Goal: Task Accomplishment & Management: Manage account settings

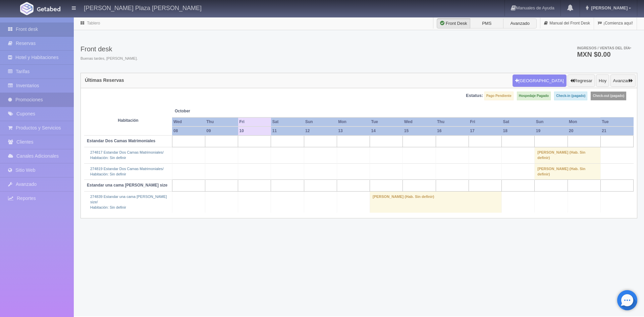
click at [32, 105] on link "Promociones" at bounding box center [37, 100] width 74 height 14
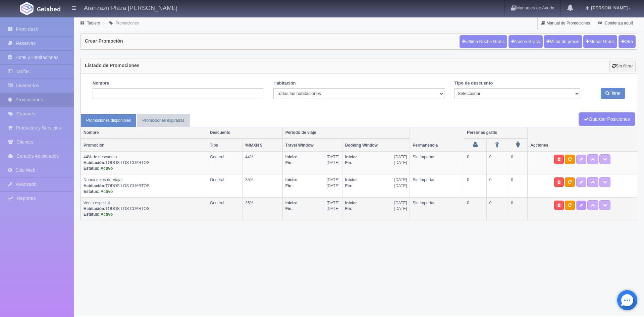
click at [584, 207] on link at bounding box center [581, 205] width 10 height 9
select select "Venta especial"
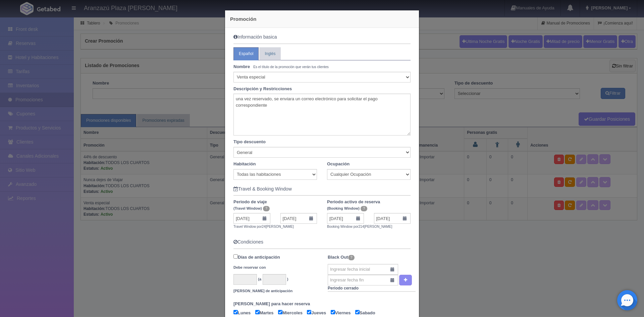
drag, startPoint x: 473, startPoint y: 15, endPoint x: 451, endPoint y: 9, distance: 23.3
click at [471, 11] on div "Promoción Información basica Español Inglés Nombre Es el título de la promoción…" at bounding box center [322, 158] width 644 height 317
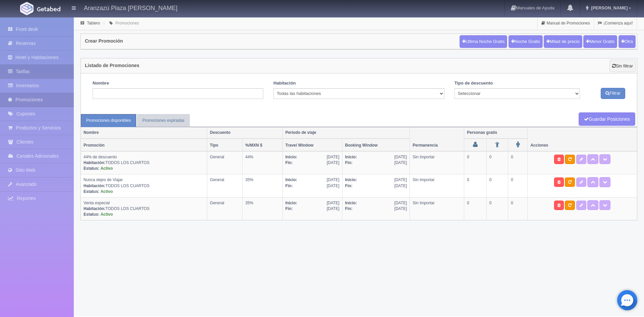
click at [39, 70] on link "Tarifas" at bounding box center [37, 72] width 74 height 14
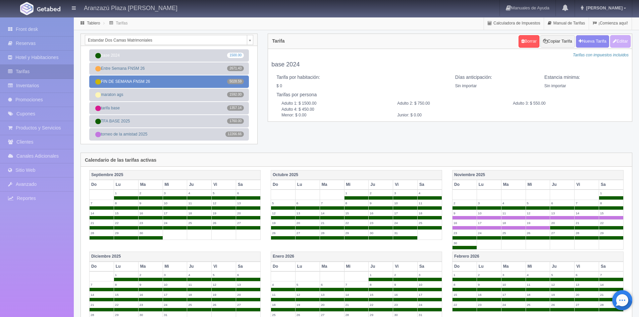
click at [182, 82] on link "FIN DE SEMANA FNSM 26 5028.59" at bounding box center [169, 81] width 160 height 12
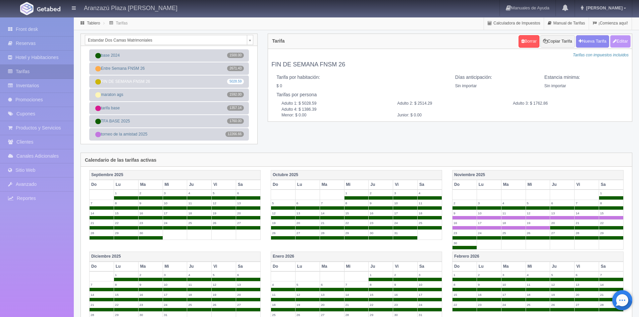
click at [624, 40] on button "Editar" at bounding box center [620, 41] width 20 height 12
type input "FIN DE SEMANA FNSM 26"
select select "0"
type input "0"
checkbox input "false"
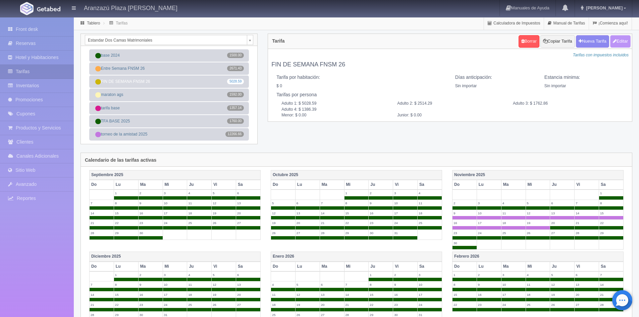
type input "5028.59"
type input "2514.29"
type input "1762.86"
type input "1386.39"
type input "0.00"
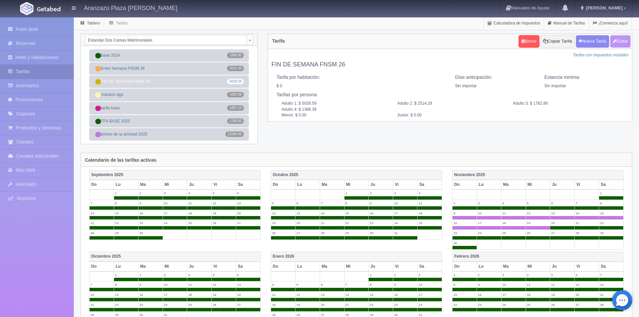
type input "0.00"
checkbox input "true"
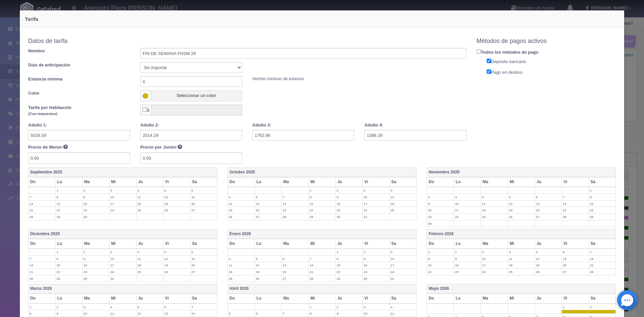
click at [374, 89] on div "Datos de tarifa Nombre FIN DE SEMANA FNSM 26 Días de anticipación Sin importar …" at bounding box center [247, 68] width 438 height 66
click at [306, 111] on div "Tarifa por Habitación (Con impuestos) $" at bounding box center [247, 112] width 448 height 14
click at [75, 135] on input "5028.59" at bounding box center [79, 135] width 102 height 11
type input "5416"
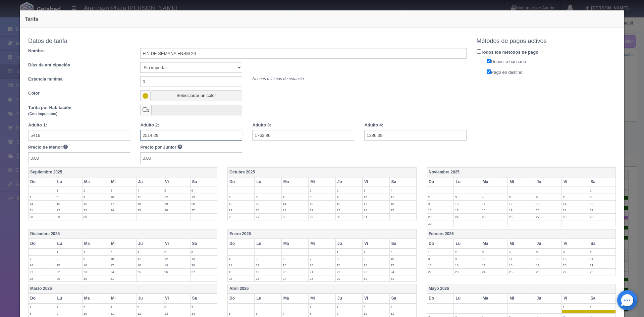
click at [167, 136] on input "2514.29" at bounding box center [191, 135] width 102 height 11
type input "2708"
click at [276, 134] on input "1762.86" at bounding box center [303, 135] width 102 height 11
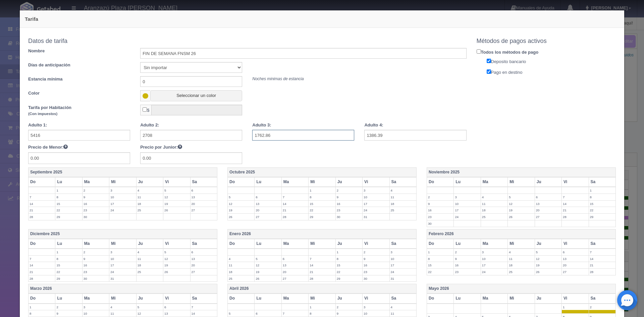
click at [276, 134] on input "1762.86" at bounding box center [303, 135] width 102 height 11
click at [277, 136] on input "1188" at bounding box center [303, 135] width 102 height 11
type input "1888.88"
type input "5"
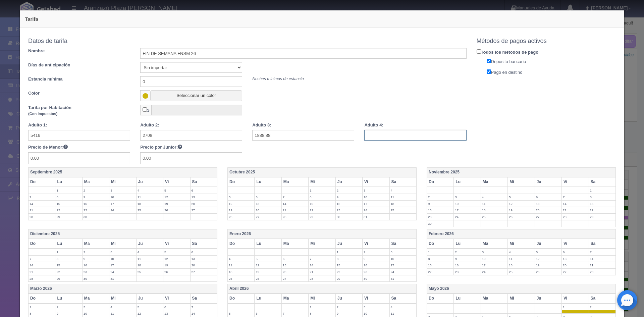
click at [424, 133] on input "text" at bounding box center [415, 135] width 102 height 11
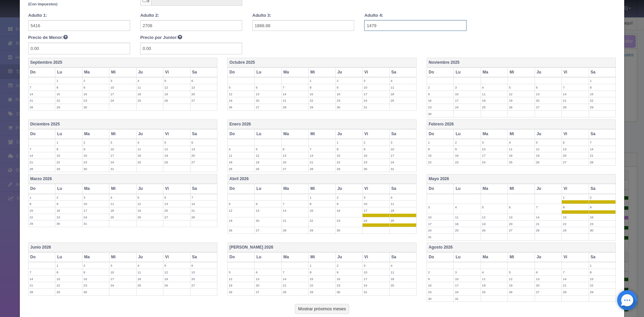
scroll to position [153, 0]
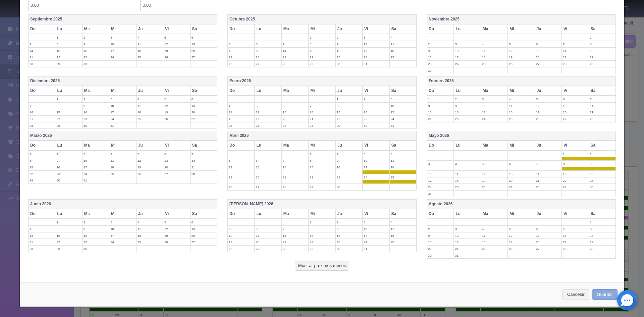
type input "1479"
click at [595, 291] on button "Guardar" at bounding box center [604, 294] width 25 height 11
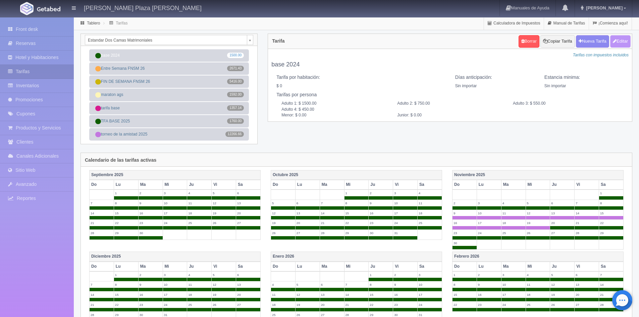
click at [629, 45] on button "Editar" at bounding box center [620, 41] width 20 height 12
type input "base 2024"
select select "0"
type input "0"
checkbox input "false"
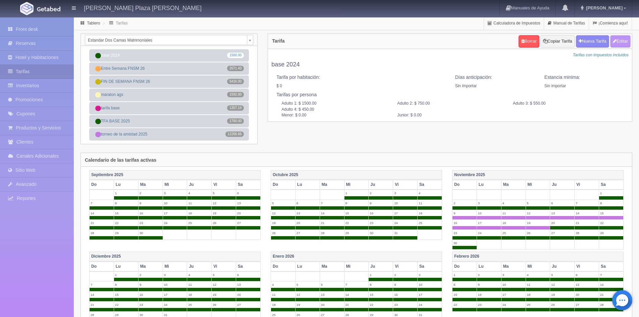
type input "1500.00"
type input "750.00"
type input "550.00"
type input "450.00"
type input "0.00"
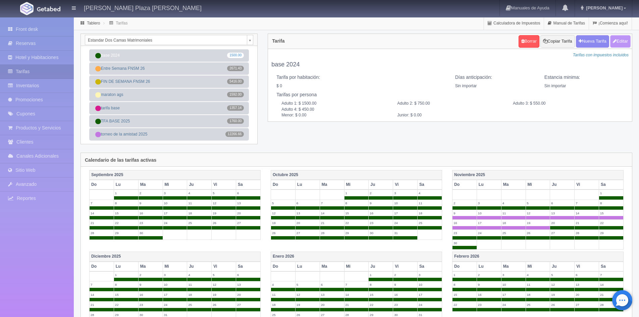
type input "0.00"
checkbox input "true"
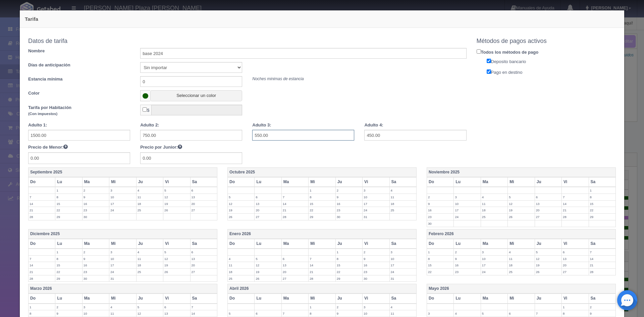
click at [333, 132] on input "550.00" at bounding box center [303, 135] width 102 height 11
click at [293, 113] on div "Tarifa por Habitación (Con impuestos) $" at bounding box center [247, 112] width 448 height 14
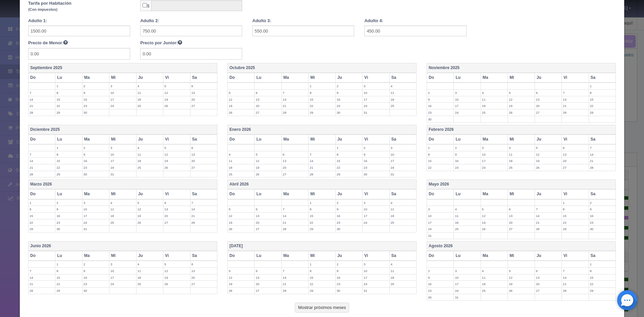
scroll to position [146, 0]
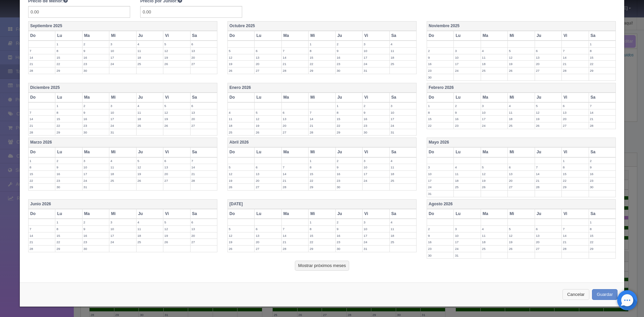
click at [578, 292] on button "Cancelar" at bounding box center [576, 294] width 27 height 11
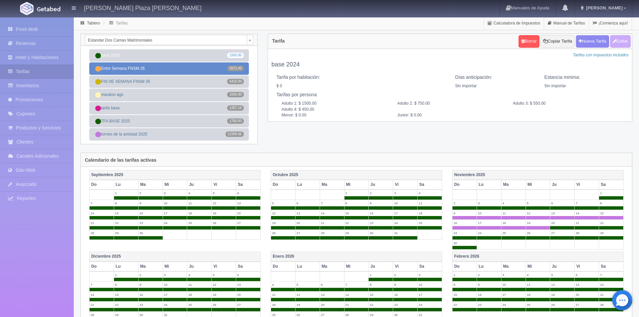
click at [175, 68] on link "Entre Semana FNSM 26 2671.43" at bounding box center [169, 68] width 160 height 12
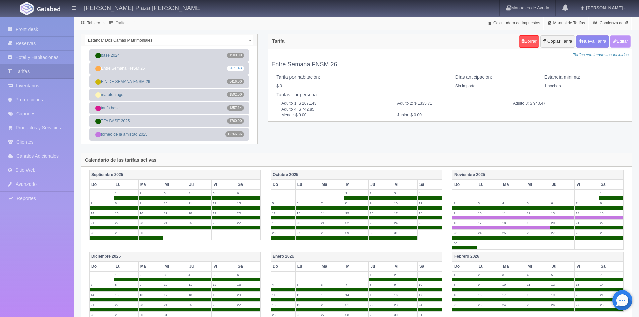
click at [626, 41] on button "Editar" at bounding box center [620, 41] width 20 height 12
type input "Entre Semana FNSM 26"
select select "0"
type input "1"
checkbox input "false"
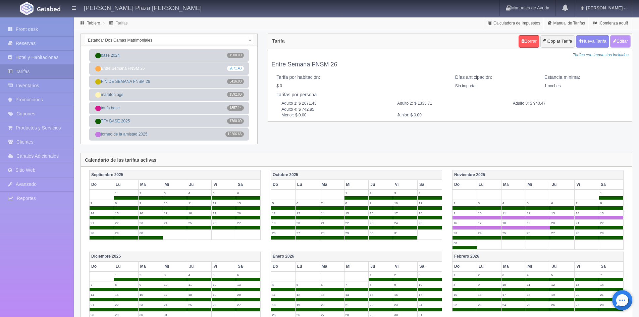
type input "2671.43"
type input "1335.71"
type input "940.47"
type input "742.85"
type input "0.00"
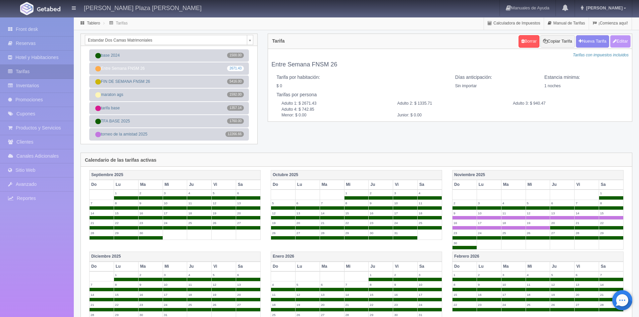
type input "0.00"
checkbox input "true"
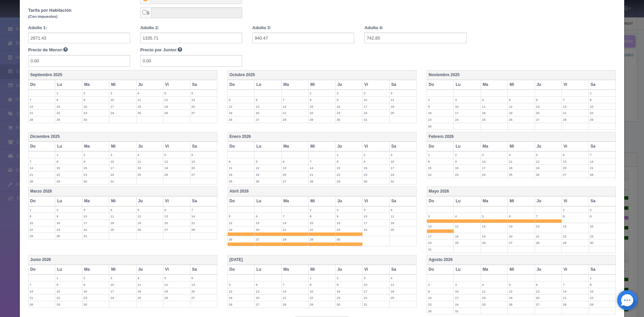
scroll to position [153, 0]
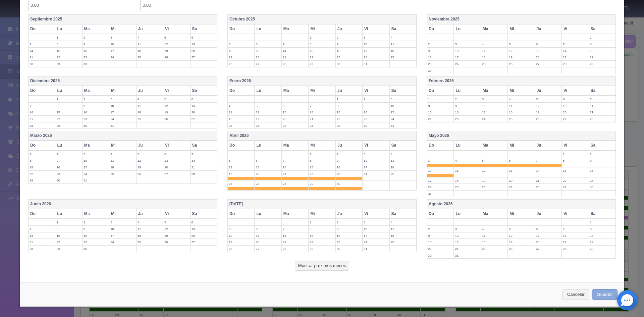
click at [603, 289] on button "Guardar" at bounding box center [604, 294] width 25 height 11
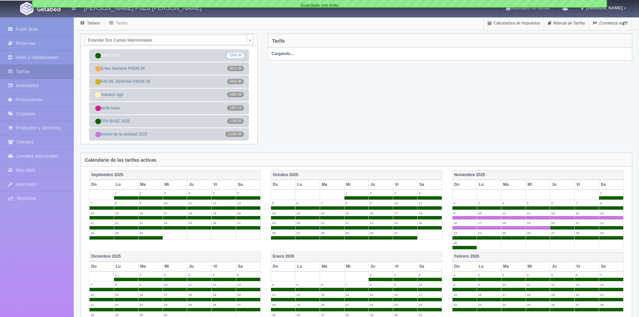
click at [572, 293] on label "19" at bounding box center [562, 294] width 24 height 6
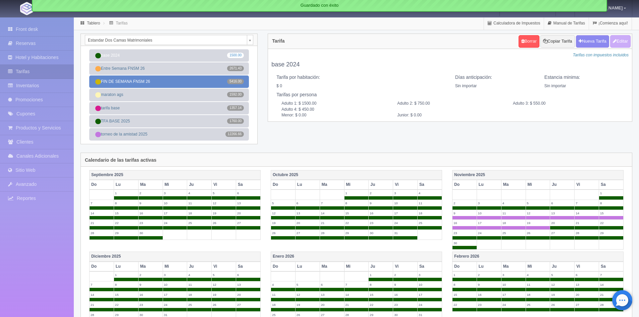
click at [137, 83] on link "FIN DE SEMANA FNSM 26 5416.00" at bounding box center [169, 81] width 160 height 12
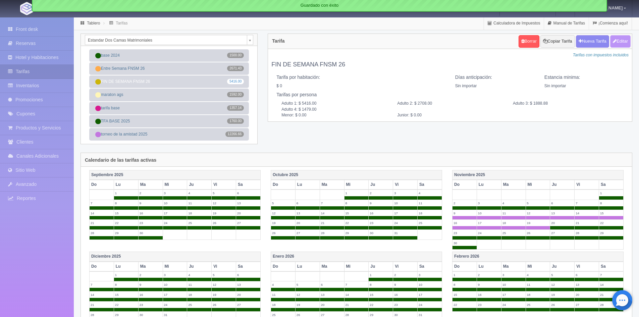
click at [622, 42] on button "Editar" at bounding box center [620, 41] width 20 height 12
type input "FIN DE SEMANA FNSM 26"
select select "0"
type input "0"
checkbox input "false"
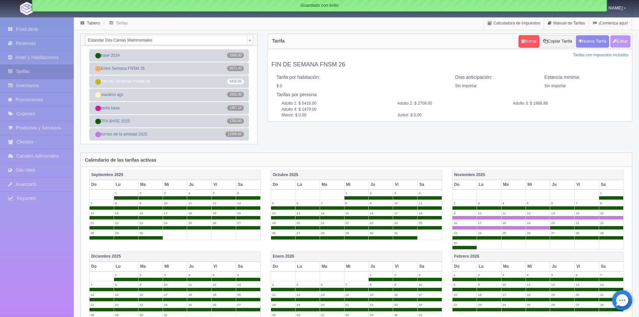
type input "5416.00"
type input "2708.00"
type input "1888.88"
type input "1479.00"
type input "0.00"
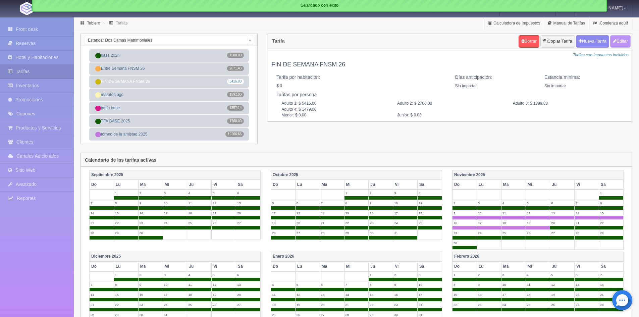
type input "0.00"
checkbox input "true"
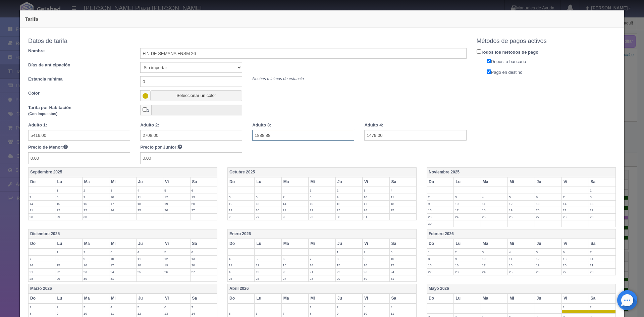
click at [282, 138] on input "1888.88" at bounding box center [303, 135] width 102 height 11
type input "2055.33"
click at [389, 138] on input "1479.00" at bounding box center [415, 135] width 102 height 11
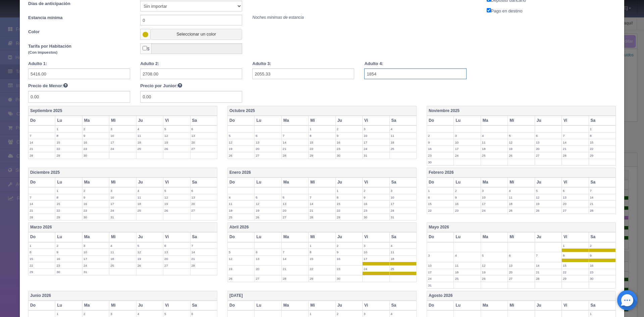
scroll to position [153, 0]
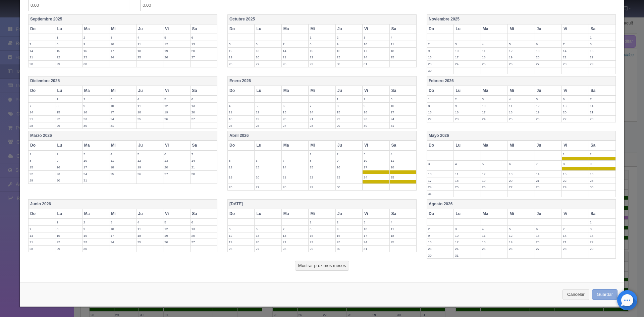
type input "1854"
click at [598, 296] on button "Guardar" at bounding box center [604, 294] width 25 height 11
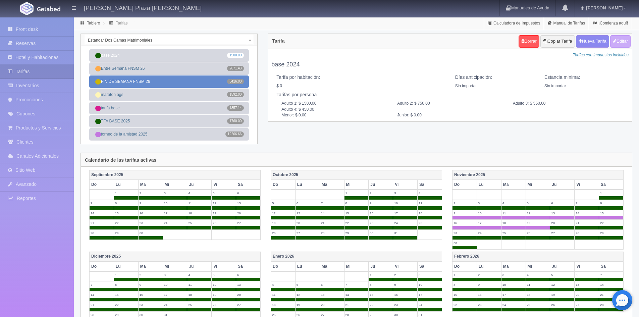
click at [148, 84] on link "FIN DE SEMANA FNSM 26 5416.00" at bounding box center [169, 81] width 160 height 12
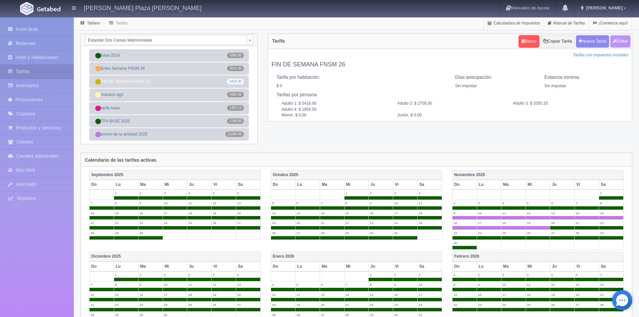
click at [621, 41] on button "Editar" at bounding box center [620, 41] width 20 height 12
type input "FIN DE SEMANA FNSM 26"
select select "0"
type input "0"
checkbox input "false"
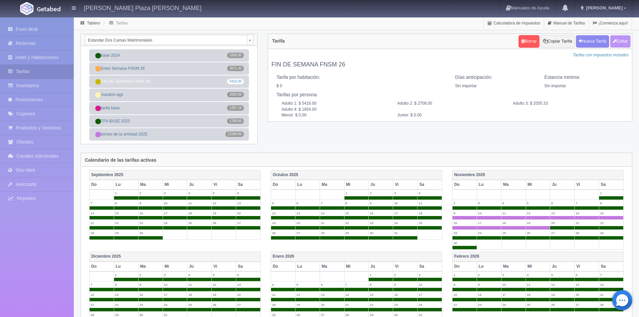
type input "5416.00"
type input "2708.00"
type input "2055.33"
type input "1854.00"
type input "0.00"
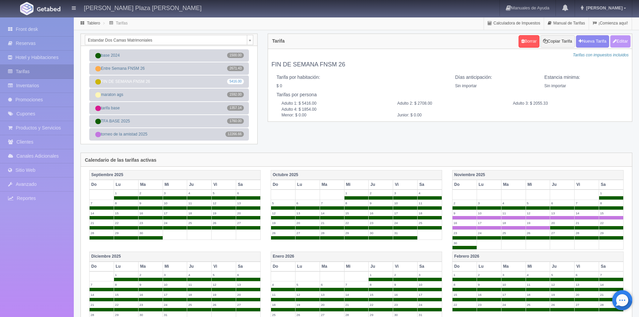
type input "0.00"
checkbox input "true"
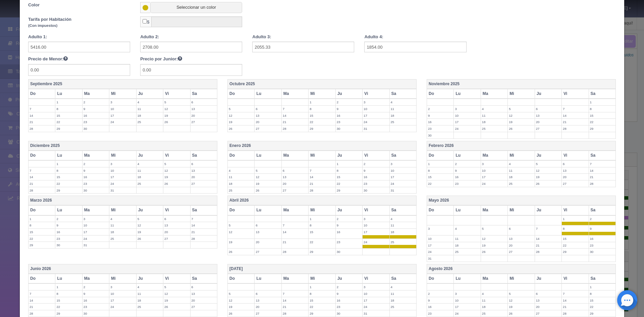
scroll to position [153, 0]
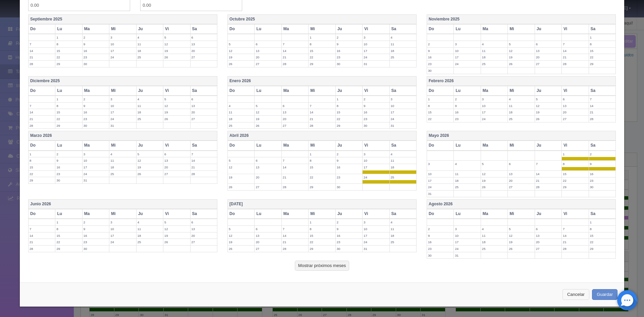
click at [570, 298] on button "Cancelar" at bounding box center [576, 294] width 27 height 11
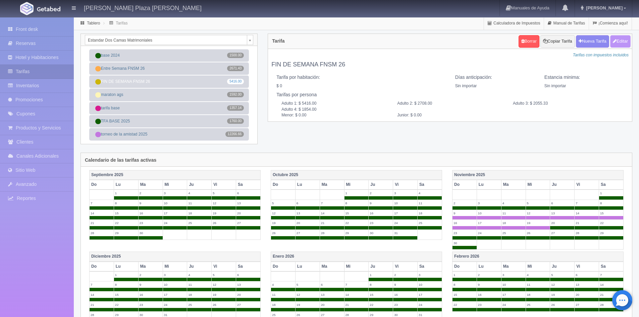
click at [615, 41] on icon "button" at bounding box center [615, 41] width 4 height 4
type input "FIN DE SEMANA FNSM 26"
select select "0"
type input "0"
checkbox input "false"
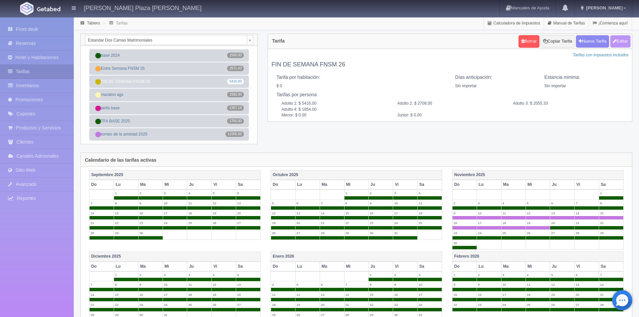
type input "5416.00"
type input "2708.00"
type input "2055.33"
type input "1854.00"
type input "0.00"
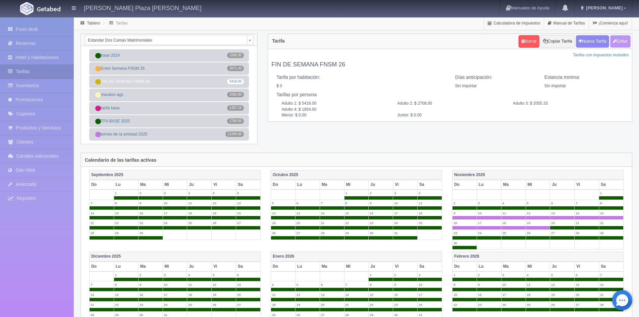
type input "0.00"
checkbox input "true"
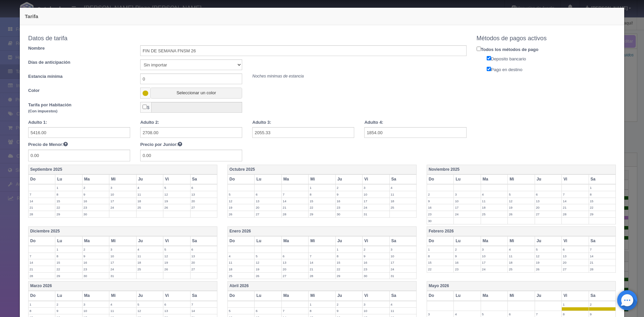
scroll to position [0, 0]
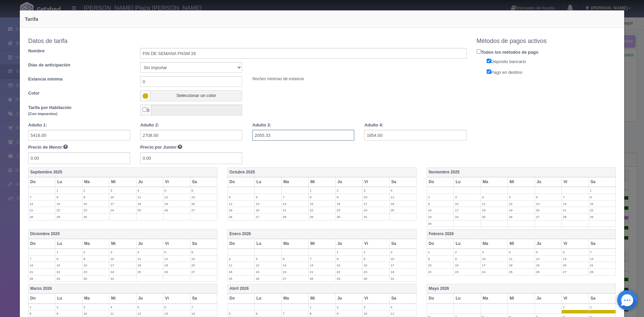
click at [312, 137] on input "2055.33" at bounding box center [303, 135] width 102 height 11
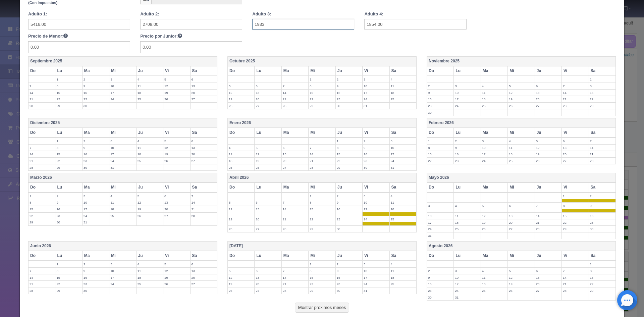
scroll to position [153, 0]
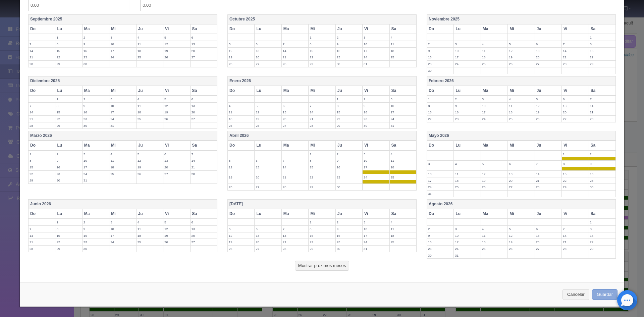
type input "1933"
click at [605, 296] on button "Guardar" at bounding box center [604, 294] width 25 height 11
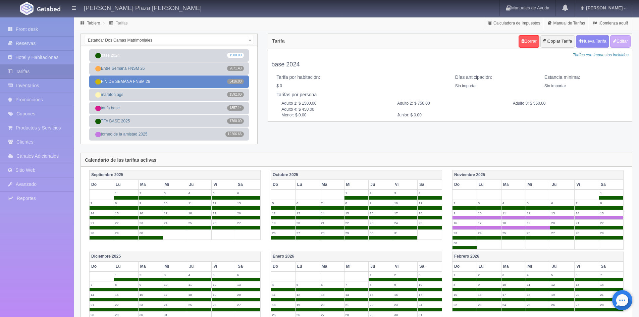
click at [142, 83] on link "FIN DE SEMANA FNSM 26 5416.00" at bounding box center [169, 81] width 160 height 12
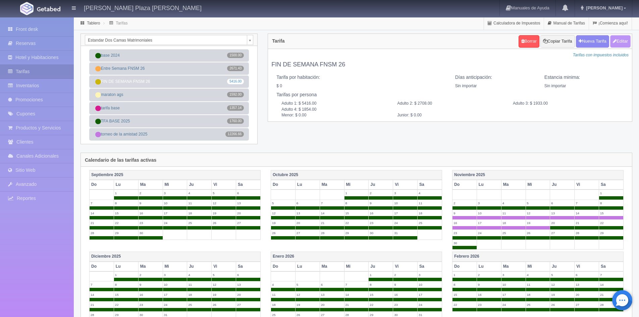
click at [621, 40] on button "Editar" at bounding box center [620, 41] width 20 height 12
type input "FIN DE SEMANA FNSM 26"
select select "0"
type input "0"
checkbox input "false"
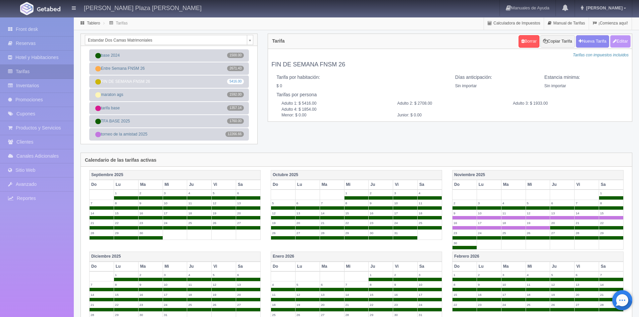
type input "5416.00"
type input "2708.00"
type input "1933.00"
type input "1854.00"
type input "0.00"
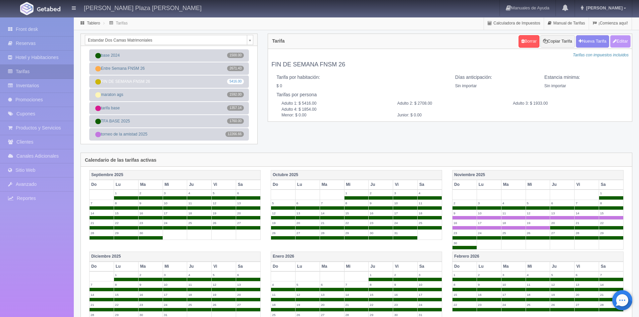
type input "0.00"
checkbox input "true"
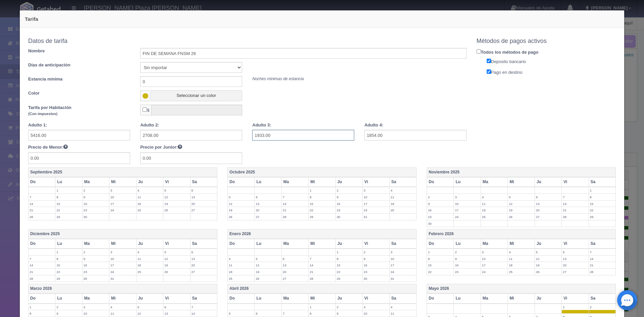
click at [284, 135] on input "1933.00" at bounding box center [303, 135] width 102 height 11
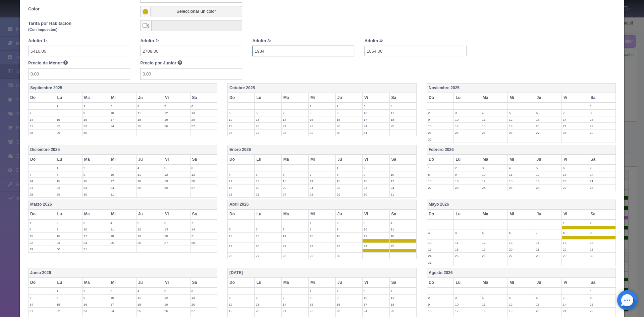
scroll to position [153, 0]
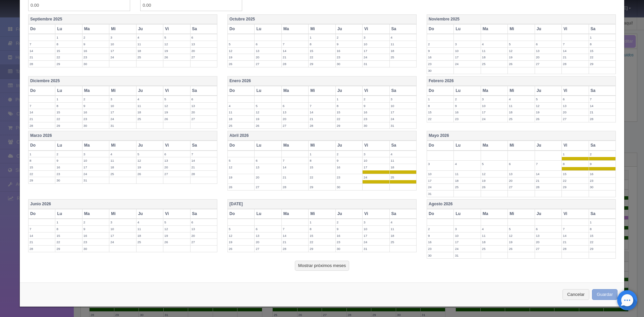
type input "1934"
click at [608, 299] on button "Guardar" at bounding box center [604, 294] width 25 height 11
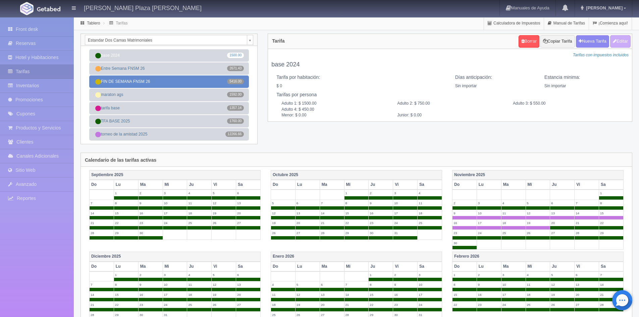
click at [146, 80] on link "FIN DE SEMANA FNSM 26 5416.00" at bounding box center [169, 81] width 160 height 12
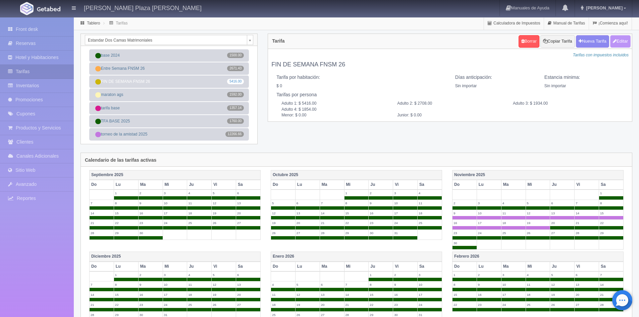
drag, startPoint x: 620, startPoint y: 40, endPoint x: 614, endPoint y: 33, distance: 9.3
click at [614, 33] on div "Tarifa Copiar tarifa a la habitación Estandar Dos Camas Matrimoniales Estandar …" at bounding box center [356, 263] width 565 height 493
click at [623, 42] on button "Editar" at bounding box center [620, 41] width 20 height 12
type input "FIN DE SEMANA FNSM 26"
select select "0"
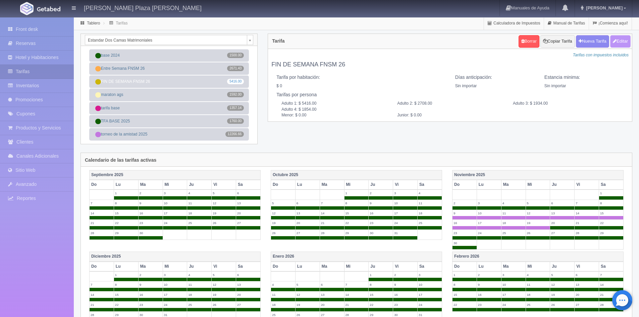
type input "0"
checkbox input "false"
type input "5416.00"
type input "2708.00"
type input "1934.00"
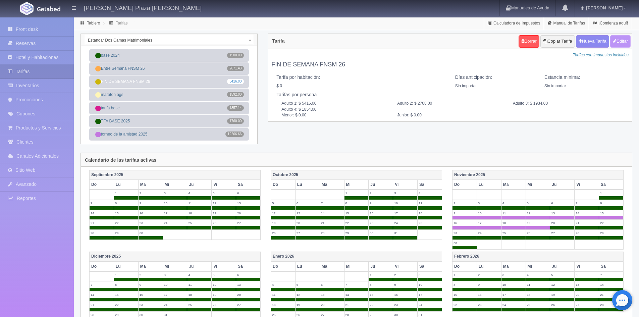
type input "1854.00"
type input "0.00"
checkbox input "true"
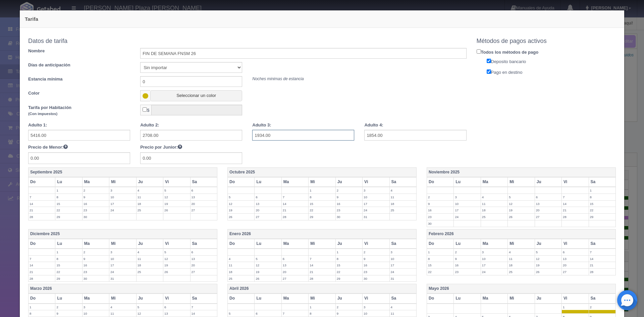
click at [275, 138] on input "1934.00" at bounding box center [303, 135] width 102 height 11
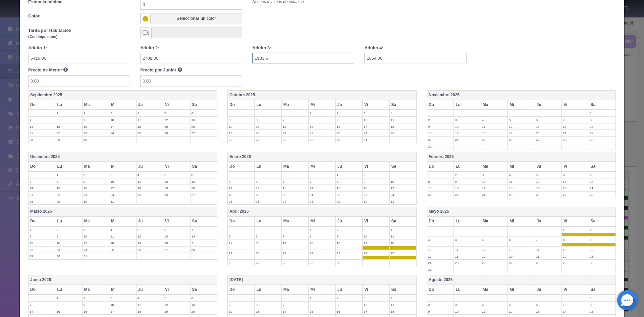
scroll to position [153, 0]
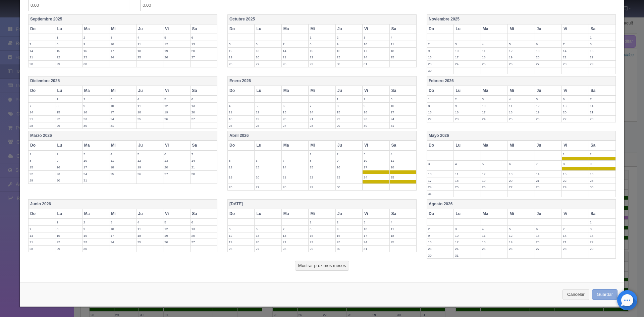
type input "1933.5"
click at [599, 295] on button "Guardar" at bounding box center [604, 294] width 25 height 11
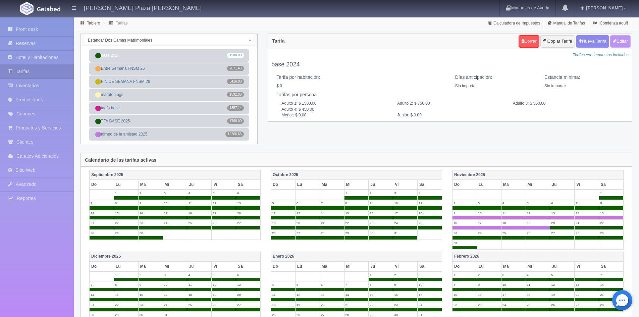
click at [625, 45] on button "Editar" at bounding box center [620, 41] width 20 height 12
type input "base 2024"
select select "0"
type input "0"
checkbox input "false"
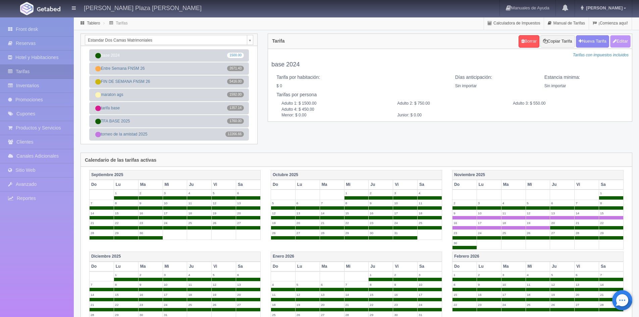
type input "1500.00"
type input "750.00"
type input "550.00"
type input "450.00"
type input "0.00"
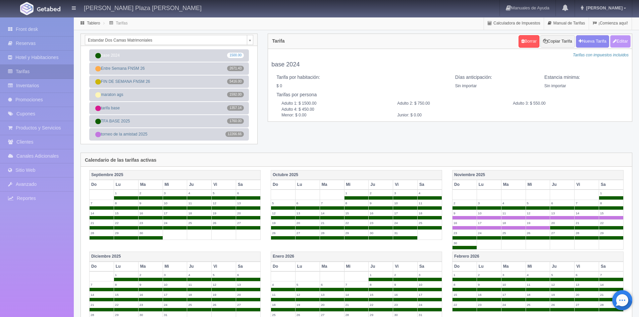
type input "0.00"
checkbox input "true"
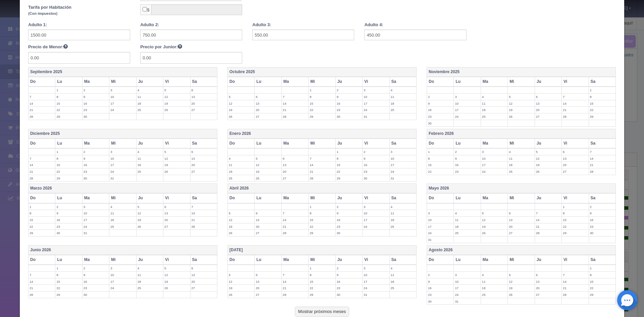
scroll to position [146, 0]
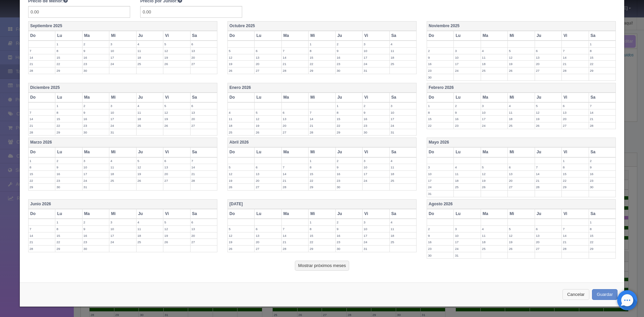
click at [573, 296] on button "Cancelar" at bounding box center [576, 294] width 27 height 11
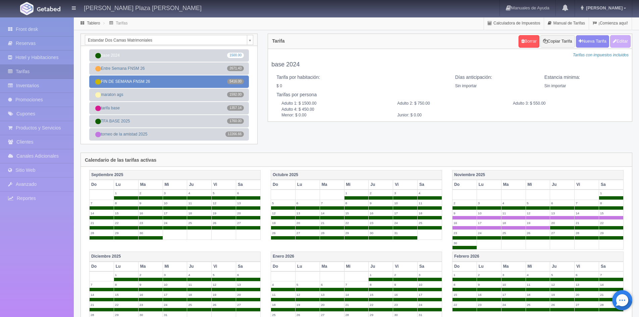
click at [138, 84] on link "FIN DE SEMANA FNSM 26 5416.00" at bounding box center [169, 81] width 160 height 12
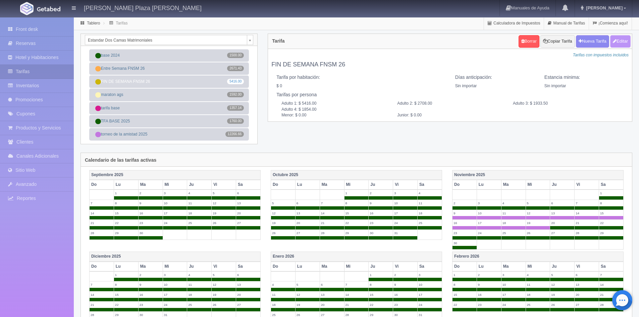
click at [619, 45] on button "Editar" at bounding box center [620, 41] width 20 height 12
type input "FIN DE SEMANA FNSM 26"
select select "0"
type input "0"
checkbox input "false"
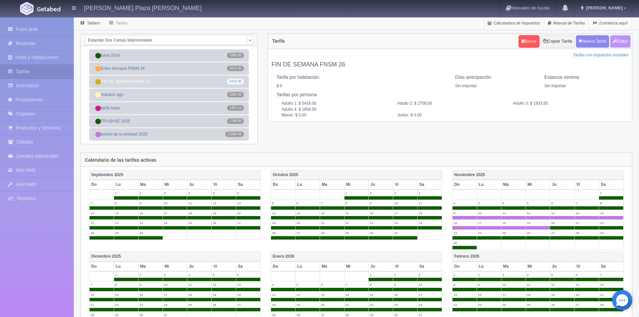
type input "5416.00"
type input "2708.00"
type input "1933.50"
type input "1854.00"
type input "0.00"
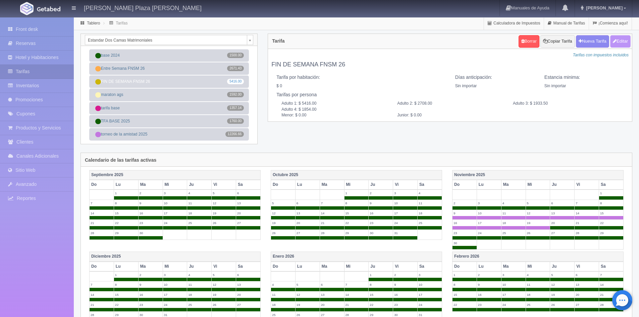
type input "0.00"
checkbox input "true"
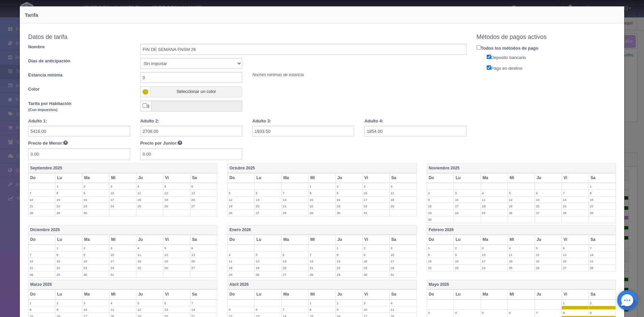
scroll to position [0, 0]
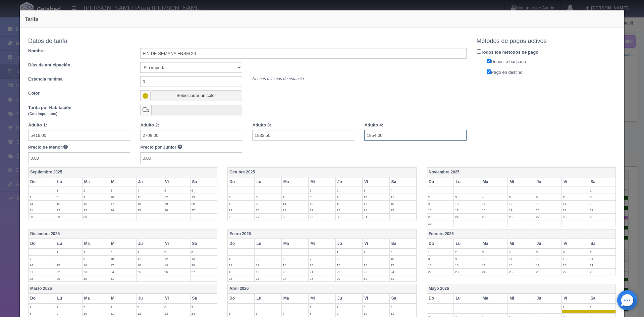
click at [451, 134] on input "1854.00" at bounding box center [415, 135] width 102 height 11
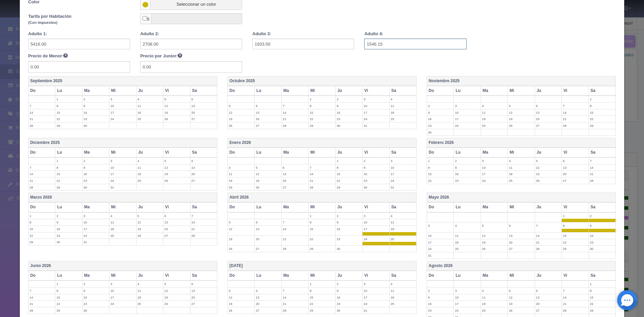
scroll to position [153, 0]
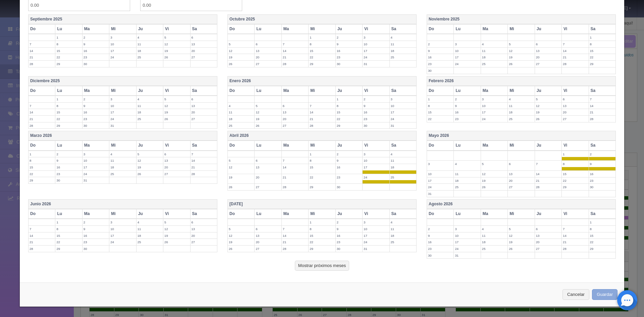
type input "1546.15"
click at [605, 297] on button "Guardar" at bounding box center [604, 294] width 25 height 11
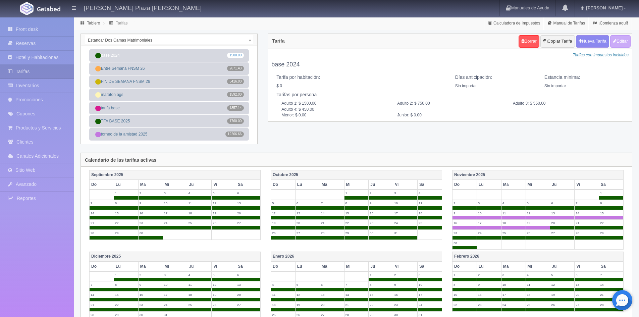
click at [183, 38] on body "[PERSON_NAME] Plaza [PERSON_NAME] Manuales de Ayuda Actualizaciones recientes […" at bounding box center [319, 263] width 639 height 493
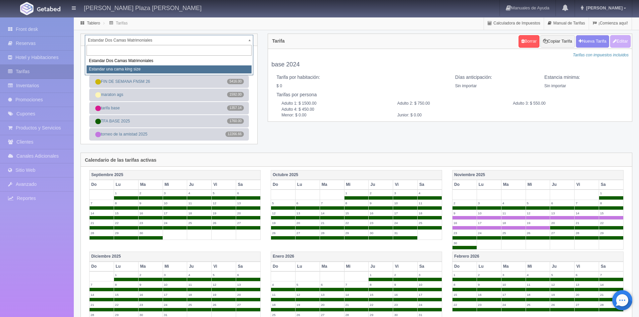
select select "324"
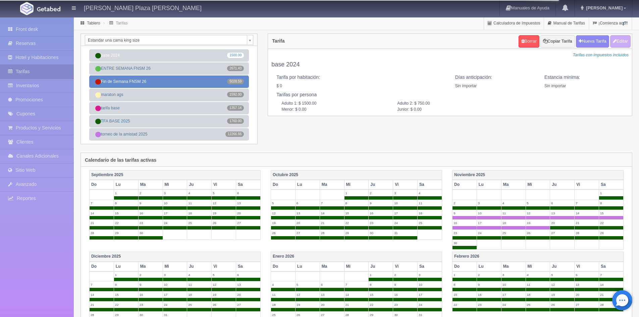
click at [185, 81] on link "Fin de Semana FNSM 26 5028.59" at bounding box center [169, 81] width 160 height 12
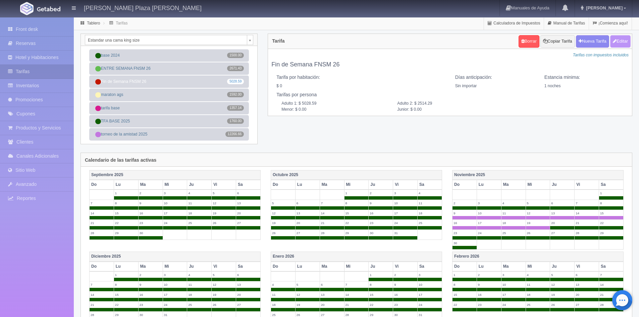
click at [621, 46] on button "Editar" at bounding box center [620, 41] width 20 height 12
type input "Fin de Semana FNSM 26"
select select "0"
type input "1"
checkbox input "false"
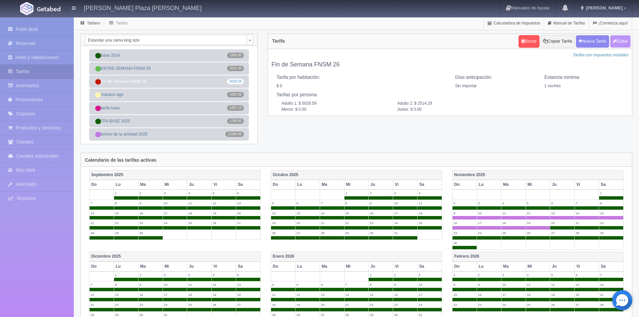
type input "5028.59"
type input "2514.29"
type input "0.00"
checkbox input "true"
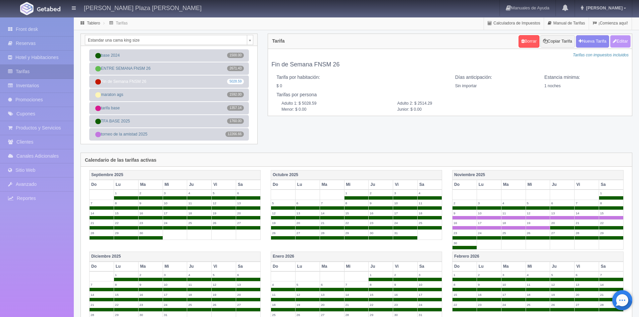
checkbox input "true"
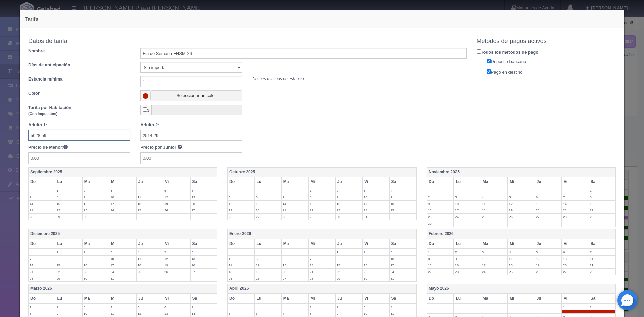
click at [75, 133] on input "5028.59" at bounding box center [79, 135] width 102 height 11
type input "5416"
click at [168, 135] on input "2514.29" at bounding box center [191, 135] width 102 height 11
type input "2708"
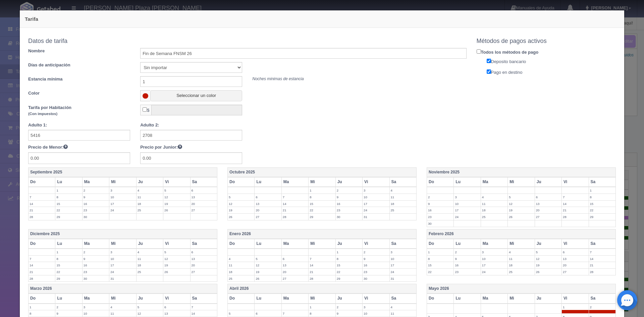
click at [372, 123] on div at bounding box center [247, 131] width 448 height 19
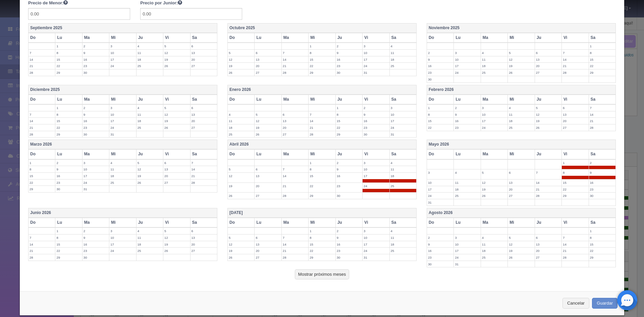
scroll to position [153, 0]
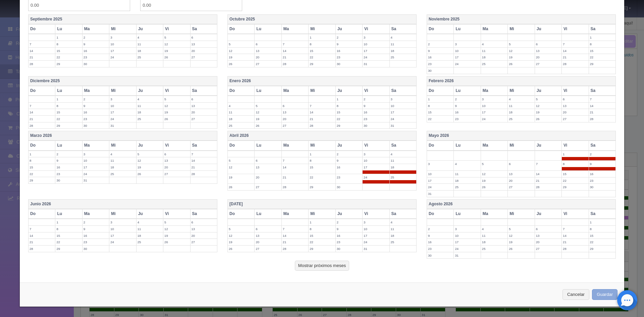
click at [596, 297] on button "Guardar" at bounding box center [604, 294] width 25 height 11
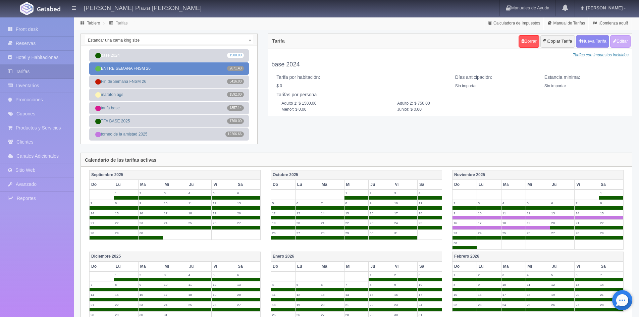
click at [174, 68] on link "ENTRE SEMANA FNSM 26 2671.43" at bounding box center [169, 68] width 160 height 12
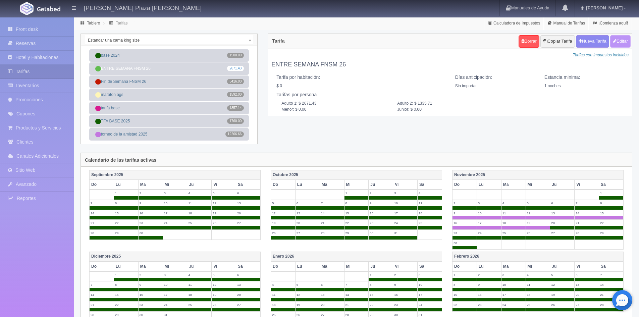
click at [619, 42] on button "Editar" at bounding box center [620, 41] width 20 height 12
type input "ENTRE SEMANA FNSM 26"
select select "0"
type input "1"
checkbox input "false"
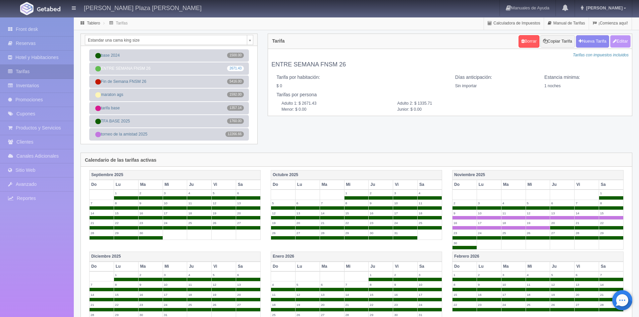
type input "2671.43"
type input "1335.71"
type input "0.00"
checkbox input "true"
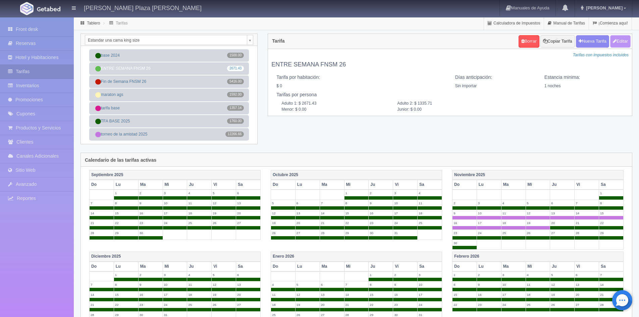
checkbox input "true"
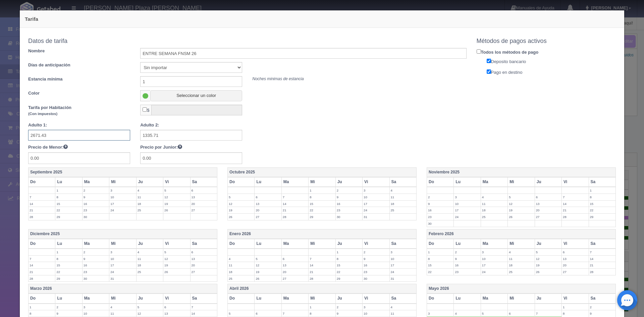
click at [98, 132] on input "2671.43" at bounding box center [79, 135] width 102 height 11
type input "1"
type input "2877"
click at [201, 131] on input "1335.71" at bounding box center [191, 135] width 102 height 11
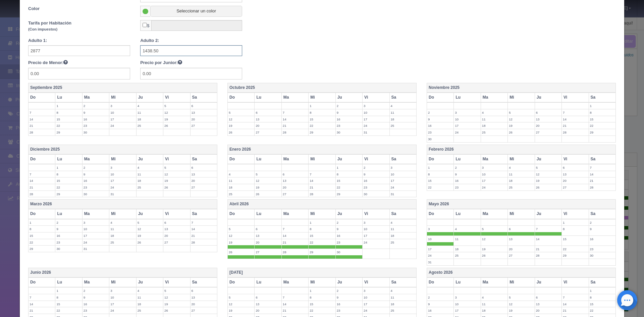
scroll to position [153, 0]
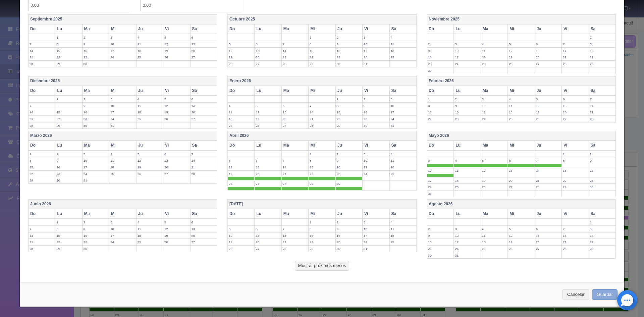
type input "1438.50"
click at [603, 292] on button "Guardar" at bounding box center [604, 294] width 25 height 11
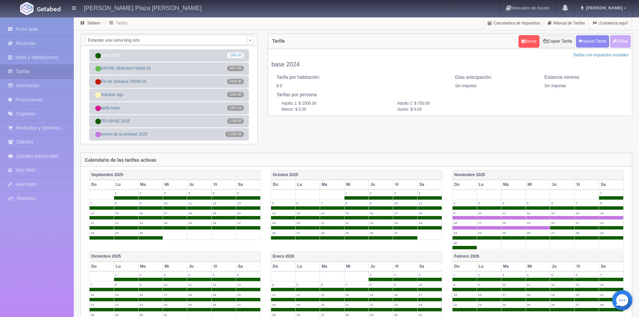
click at [161, 41] on body "[PERSON_NAME] Plaza [PERSON_NAME] Manuales de Ayuda Actualizaciones recientes […" at bounding box center [319, 263] width 639 height 493
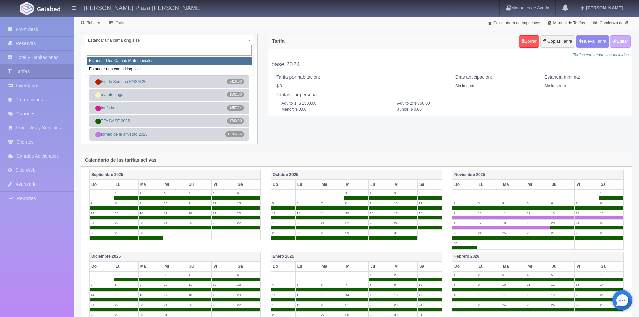
select select "323"
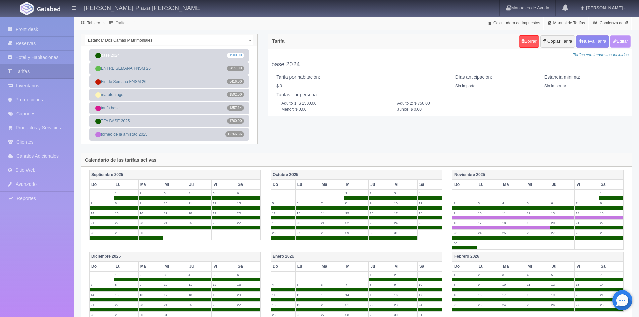
click at [622, 39] on button "Editar" at bounding box center [620, 41] width 20 height 12
type input "base 2024"
select select "0"
type input "0"
checkbox input "false"
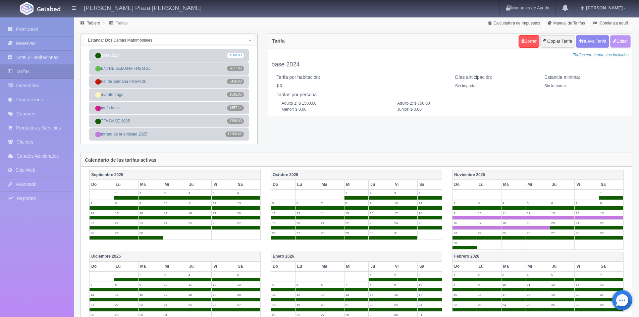
type input "1500.00"
type input "750.00"
type input "0.00"
checkbox input "true"
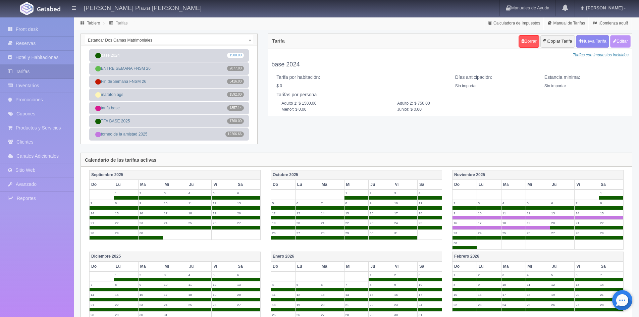
checkbox input "true"
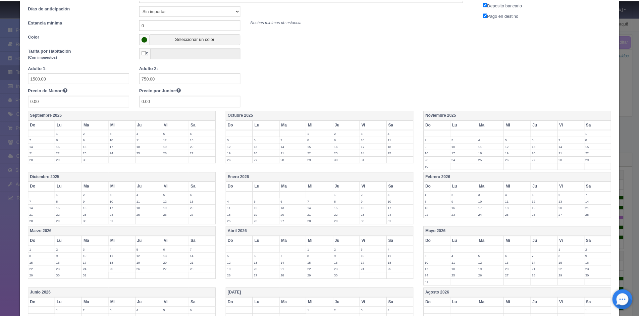
scroll to position [146, 0]
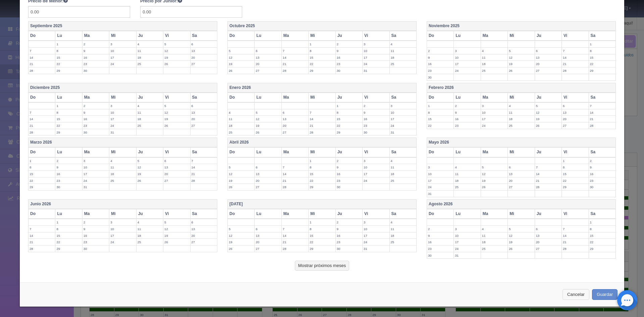
click at [576, 297] on button "Cancelar" at bounding box center [576, 294] width 27 height 11
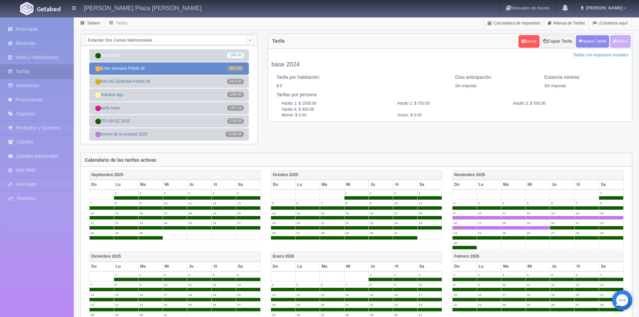
click at [185, 69] on link "Entre Semana FNSM 26 2671.43" at bounding box center [169, 68] width 160 height 12
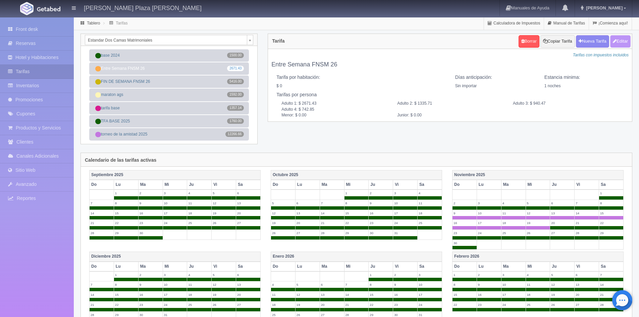
click at [622, 44] on button "Editar" at bounding box center [620, 41] width 20 height 12
type input "Entre Semana FNSM 26"
select select "0"
type input "1"
checkbox input "false"
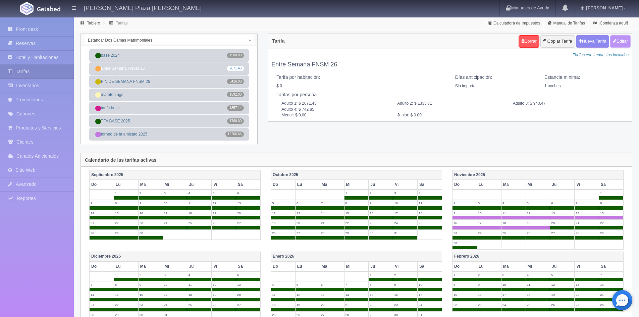
type input "2671.43"
type input "1335.71"
type input "940.47"
type input "742.85"
type input "0.00"
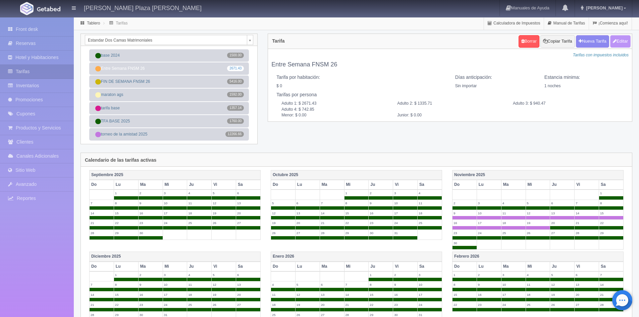
type input "0.00"
checkbox input "true"
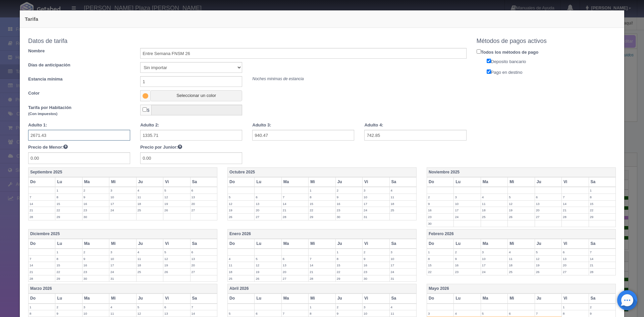
click at [65, 134] on input "2671.43" at bounding box center [79, 135] width 102 height 11
type input "2877"
click at [184, 136] on input "1335.71" at bounding box center [191, 135] width 102 height 11
drag, startPoint x: 184, startPoint y: 136, endPoint x: 186, endPoint y: 132, distance: 4.8
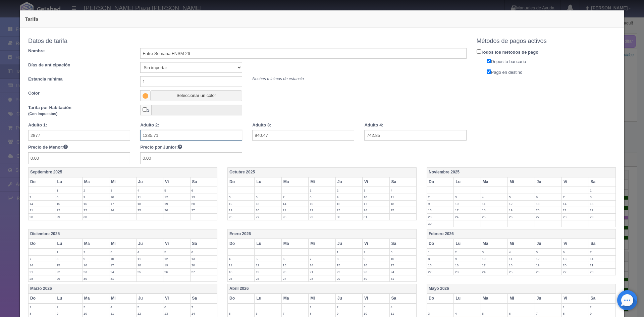
click at [184, 136] on input "1335.71" at bounding box center [191, 135] width 102 height 11
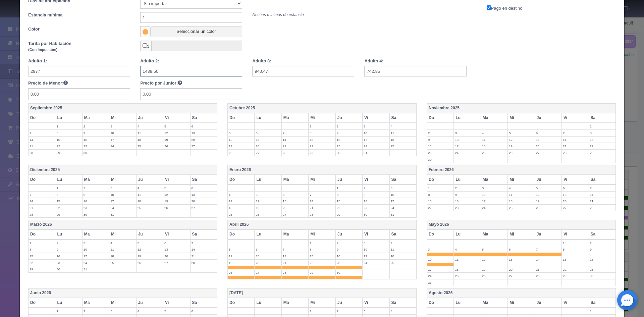
scroll to position [153, 0]
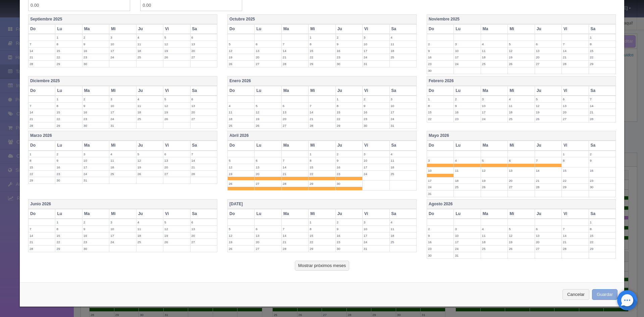
type input "1438.50"
click at [601, 296] on button "Guardar" at bounding box center [604, 294] width 25 height 11
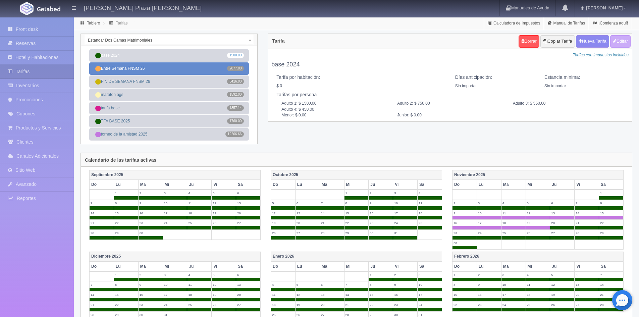
click at [107, 70] on link "Entre Semana FNSM 26 2877.00" at bounding box center [169, 68] width 160 height 12
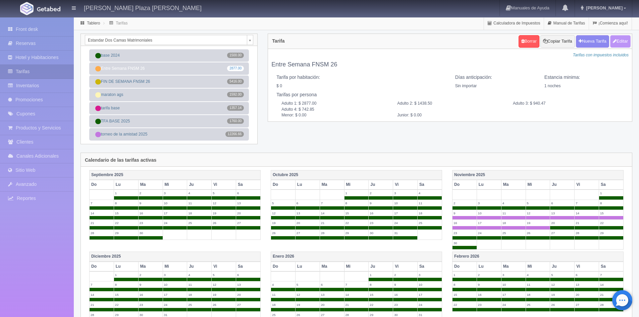
click at [622, 42] on button "Editar" at bounding box center [620, 41] width 20 height 12
type input "Entre Semana FNSM 26"
select select "0"
type input "1"
checkbox input "false"
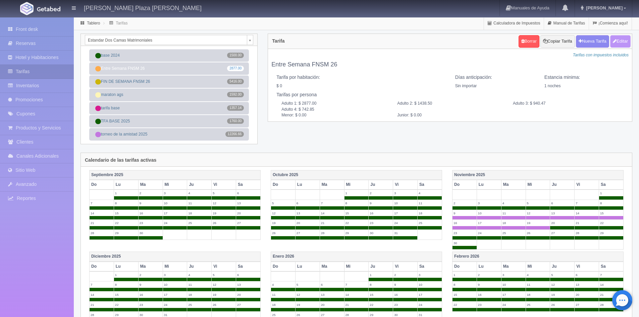
type input "2877.00"
type input "1438.50"
type input "940.47"
type input "742.85"
type input "0.00"
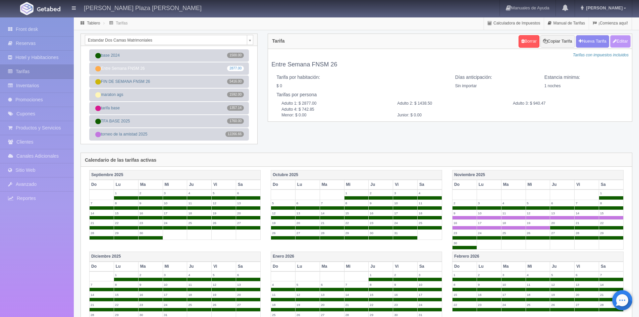
type input "0.00"
checkbox input "true"
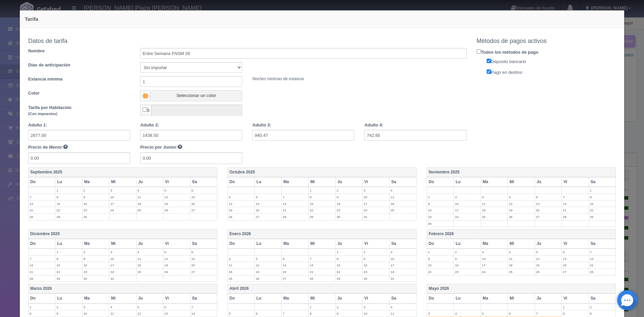
click at [285, 129] on div "Adulto 3: 940.47" at bounding box center [303, 131] width 112 height 19
click at [285, 132] on input "940.47" at bounding box center [303, 135] width 102 height 11
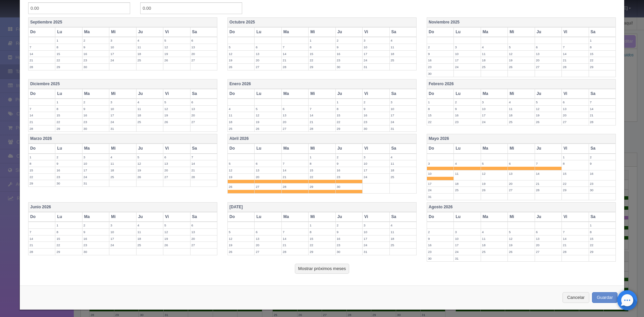
scroll to position [153, 0]
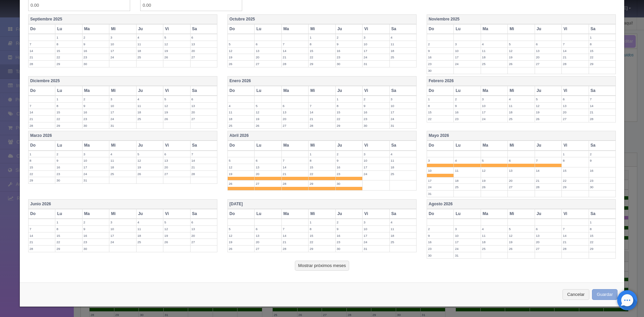
type input "1036.04"
click at [601, 293] on button "Guardar" at bounding box center [604, 294] width 25 height 11
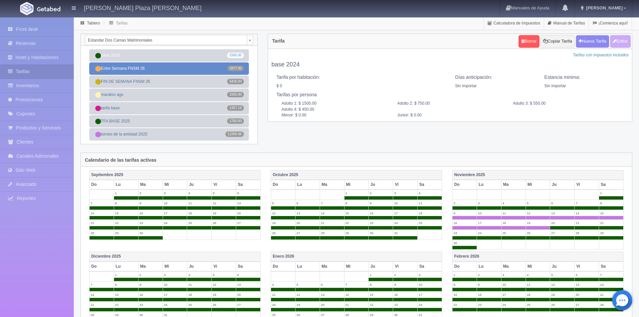
drag, startPoint x: 150, startPoint y: 69, endPoint x: 156, endPoint y: 68, distance: 6.5
click at [150, 69] on link "Entre Semana FNSM 26 2877.00" at bounding box center [169, 68] width 160 height 12
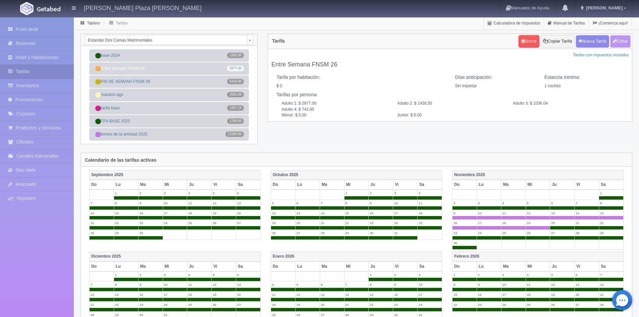
click at [627, 39] on button "Editar" at bounding box center [620, 41] width 20 height 12
type input "Entre Semana FNSM 26"
select select "0"
type input "1"
checkbox input "false"
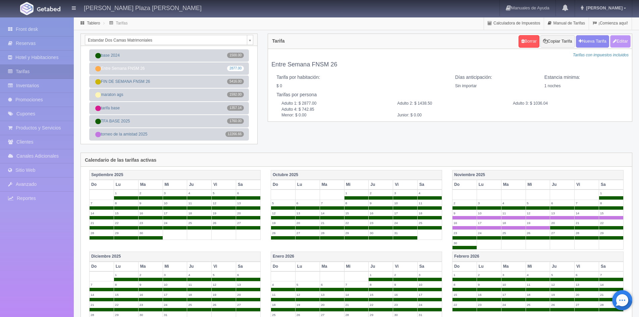
type input "2877.00"
type input "1438.50"
type input "1036.04"
type input "742.85"
type input "0.00"
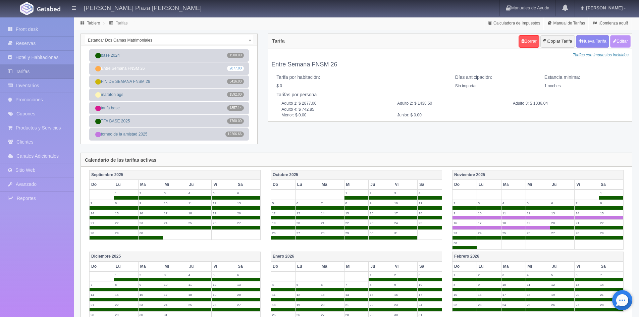
type input "0.00"
checkbox input "true"
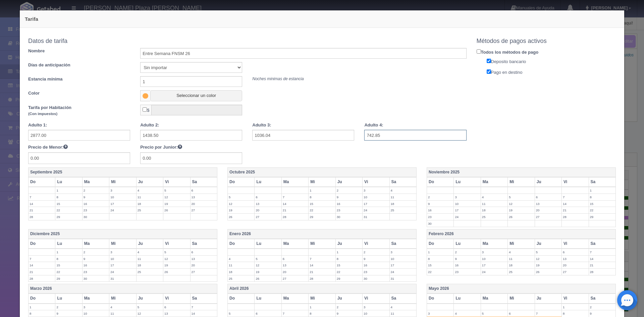
click at [414, 134] on input "742.85" at bounding box center [415, 135] width 102 height 11
click at [413, 135] on input "742.85" at bounding box center [415, 135] width 102 height 11
type input "7"
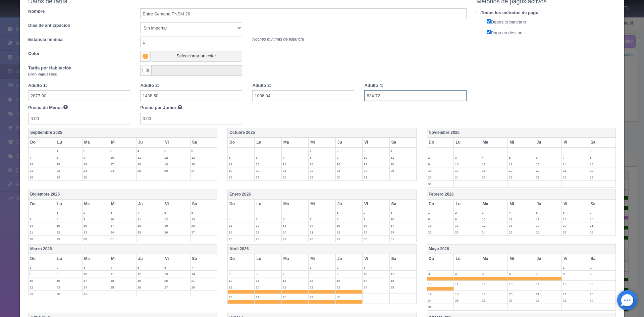
scroll to position [153, 0]
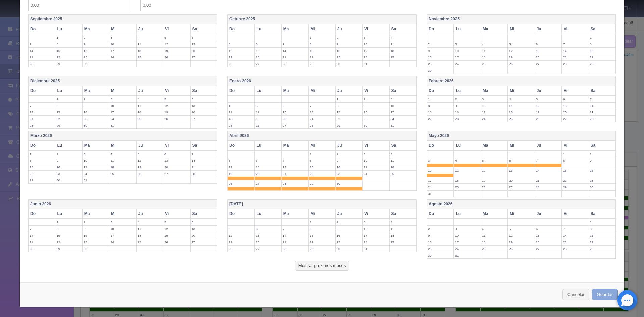
type input "834.72"
click at [599, 297] on button "Guardar" at bounding box center [604, 294] width 25 height 11
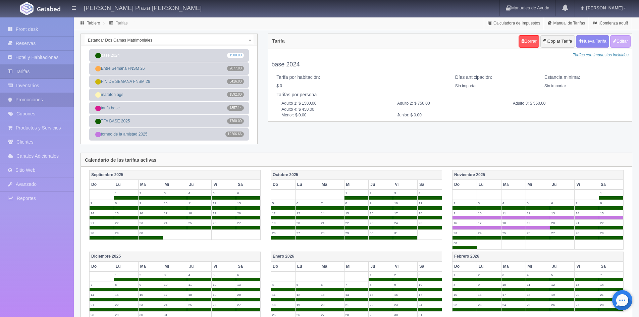
click at [34, 98] on link "Promociones" at bounding box center [37, 100] width 74 height 14
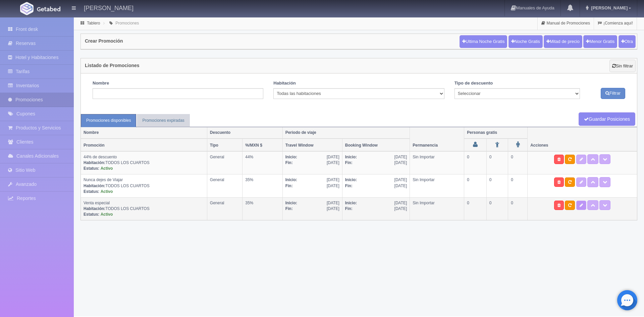
click at [580, 205] on link at bounding box center [581, 205] width 10 height 9
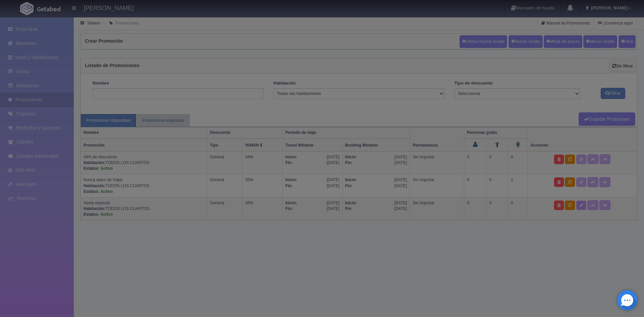
select select "Venta especial"
type textarea "una vez reservado, se enviara un correo electrónico para solicitar el pago corr…"
select select "General"
type input "17-04-2026"
type input "10-05-2026"
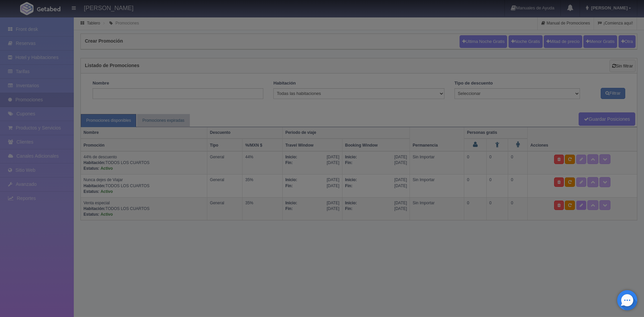
type input "09-10-2025"
type input "10-05-2026"
checkbox input "true"
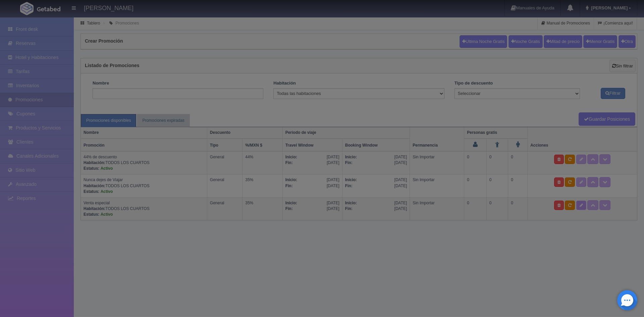
checkbox input "true"
type input "35"
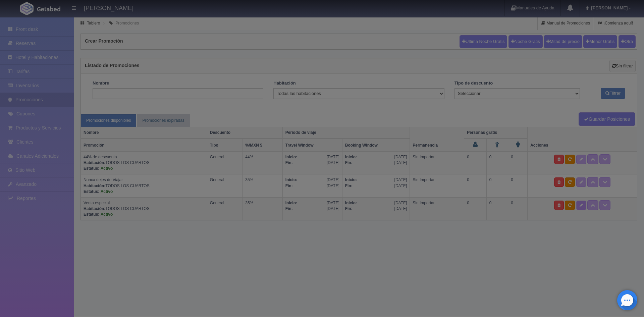
type input "0"
type input "999"
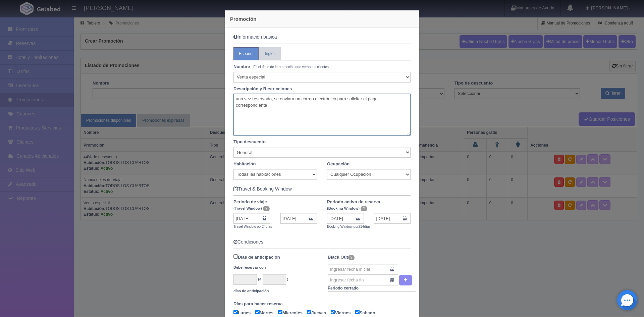
click at [299, 122] on textarea "una vez reservado, se enviara un correo electrónico para solicitar el pago corr…" at bounding box center [321, 115] width 177 height 42
paste textarea "POLITICAS DE CANCELACION: 7 DIAS ANTES DE LA FECHA DE LLEGADA ***IMPORTANTE*** …"
click at [233, 118] on textarea "una vez reservado, se enviara un correo electrónico para solicitar el pago corr…" at bounding box center [321, 115] width 177 height 42
click at [396, 118] on textarea "una vez reservado, se enviara un correo electrónico para solicitar el pago corr…" at bounding box center [321, 115] width 177 height 42
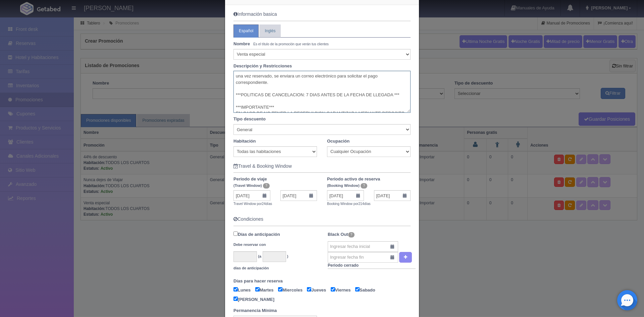
scroll to position [34, 0]
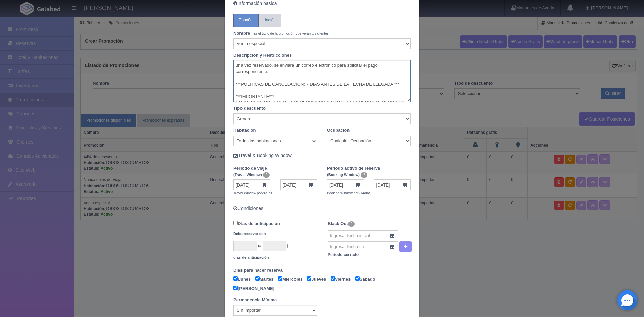
click at [275, 94] on textarea "una vez reservado, se enviara un correo electrónico para solicitar el pago corr…" at bounding box center [321, 81] width 177 height 42
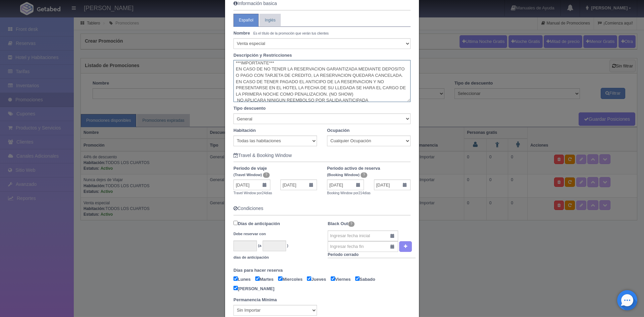
scroll to position [0, 0]
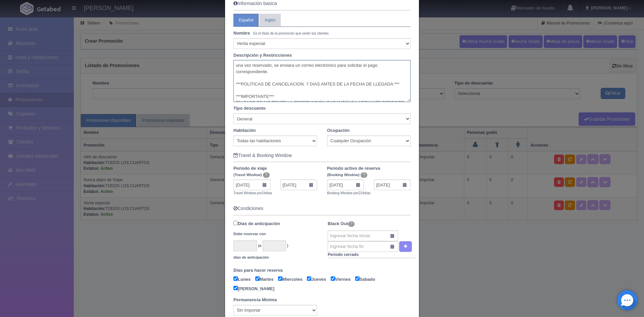
click at [238, 84] on textarea "una vez reservado, se enviara un correo electrónico para solicitar el pago corr…" at bounding box center [321, 81] width 177 height 42
click at [396, 83] on textarea "una vez reservado, se enviara un correo electrónico para solicitar el pago corr…" at bounding box center [321, 81] width 177 height 42
drag, startPoint x: 385, startPoint y: 84, endPoint x: 229, endPoint y: 82, distance: 156.3
click at [229, 82] on div "una vez reservado, se enviara un correo electrónico para solicitar el pago corr…" at bounding box center [321, 81] width 187 height 42
drag, startPoint x: 279, startPoint y: 84, endPoint x: 265, endPoint y: 88, distance: 13.9
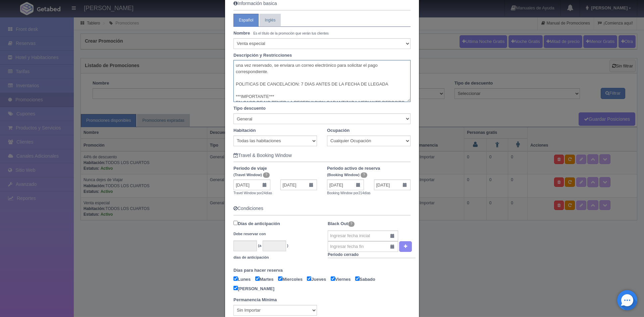
click at [265, 88] on textarea "una vez reservado, se enviara un correo electrónico para solicitar el pago corr…" at bounding box center [321, 81] width 177 height 42
drag, startPoint x: 385, startPoint y: 83, endPoint x: 217, endPoint y: 80, distance: 167.7
click at [217, 80] on div "Promoción Información basica Español Inglés Nombre Es el título de la promoción…" at bounding box center [322, 158] width 644 height 317
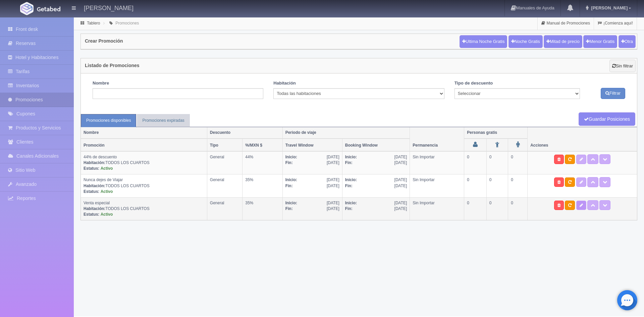
click at [583, 207] on icon at bounding box center [581, 205] width 3 height 4
type textarea "una vez reservado, se enviara un correo electrónico para solicitar el pago corr…"
select select "General"
type input "17-04-2026"
type input "10-05-2026"
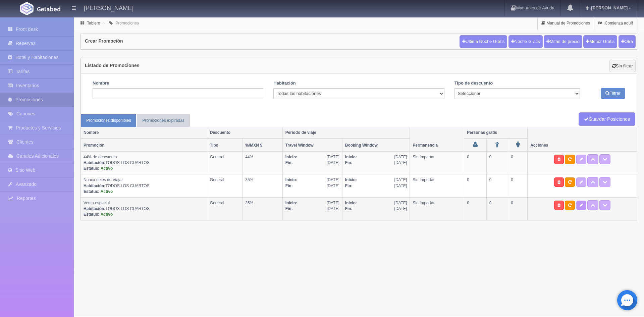
type input "09-10-2025"
type input "10-05-2026"
checkbox input "true"
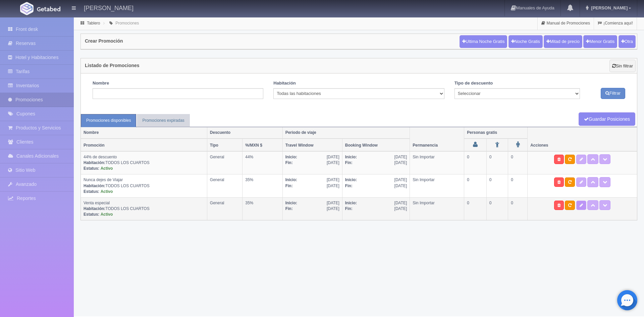
checkbox input "true"
type input "35"
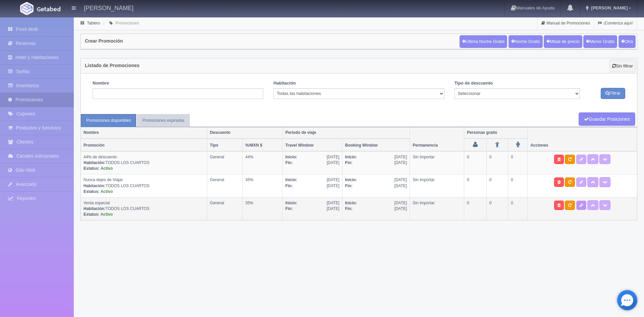
type input "999"
select select "Venta especial"
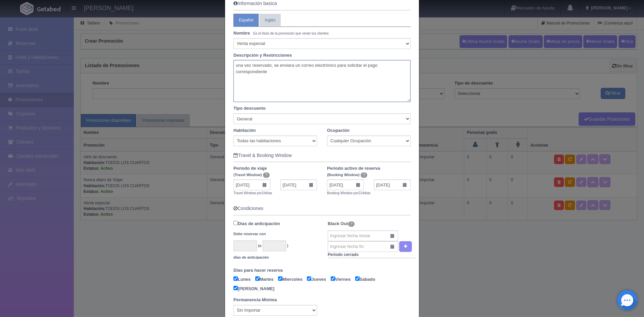
click at [310, 87] on textarea "una vez reservado, se enviara un correo electrónico para solicitar el pago corr…" at bounding box center [321, 81] width 177 height 42
paste textarea "POLITICAS DE CANCELACION: 7 DIAS ANTES DE LA FECHA DE LLEGADA ***IMPORTANTE*** …"
click at [328, 72] on textarea "una vez reservado, se enviara un correo electrónico para solicitar el pago corr…" at bounding box center [321, 81] width 177 height 42
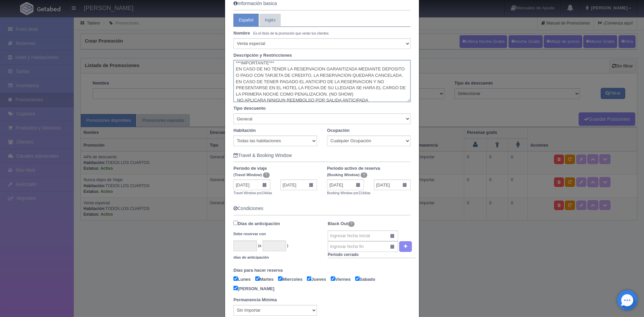
click at [233, 70] on textarea "una vez reservado, se enviara un correo electrónico para solicitar el pago corr…" at bounding box center [321, 81] width 177 height 42
drag, startPoint x: 232, startPoint y: 85, endPoint x: 235, endPoint y: 96, distance: 11.7
click at [233, 88] on textarea "una vez reservado, se enviara un correo electrónico para solicitar el pago corr…" at bounding box center [321, 81] width 177 height 42
click at [233, 87] on textarea "una vez reservado, se enviara un correo electrónico para solicitar el pago corr…" at bounding box center [321, 81] width 177 height 42
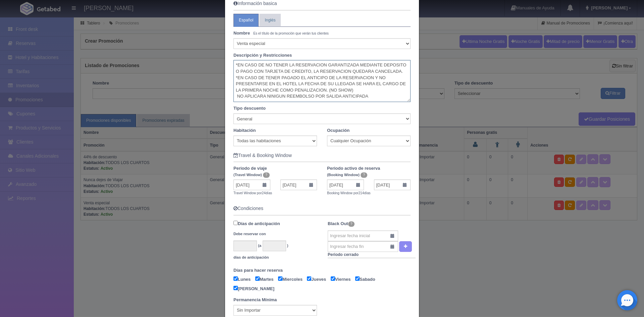
click at [234, 84] on textarea "una vez reservado, se enviara un correo electrónico para solicitar el pago corr…" at bounding box center [321, 81] width 177 height 42
click at [284, 92] on textarea "una vez reservado, se enviara un correo electrónico para solicitar el pago corr…" at bounding box center [321, 81] width 177 height 42
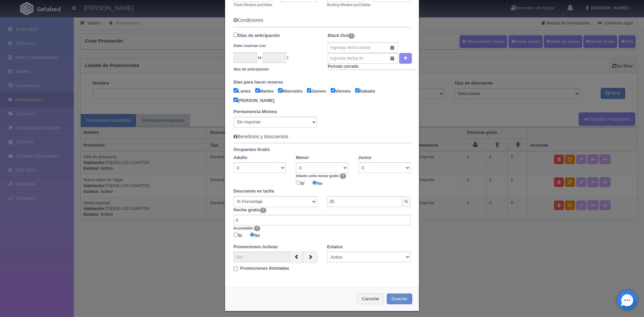
scroll to position [226, 0]
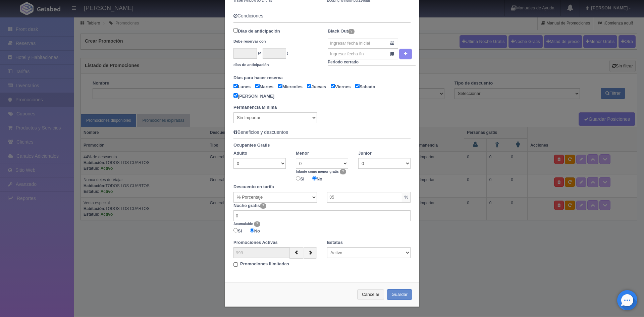
type textarea "una vez reservado, se enviara un correo electrónico para solicitar el pago corr…"
click at [236, 264] on div "Promociones ilimitadas" at bounding box center [275, 263] width 84 height 9
click at [234, 264] on input "Promociones ilimitadas" at bounding box center [235, 264] width 4 height 4
checkbox input "true"
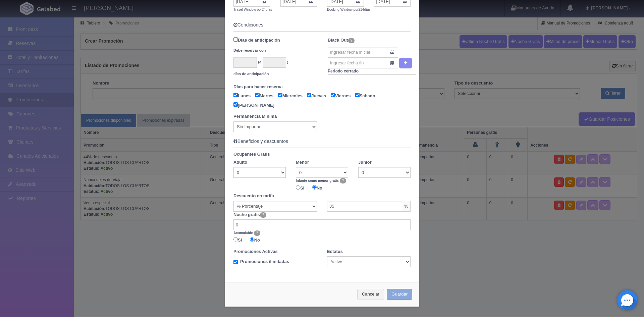
click at [401, 296] on button "Guardar" at bounding box center [399, 294] width 25 height 11
